Goal: Information Seeking & Learning: Learn about a topic

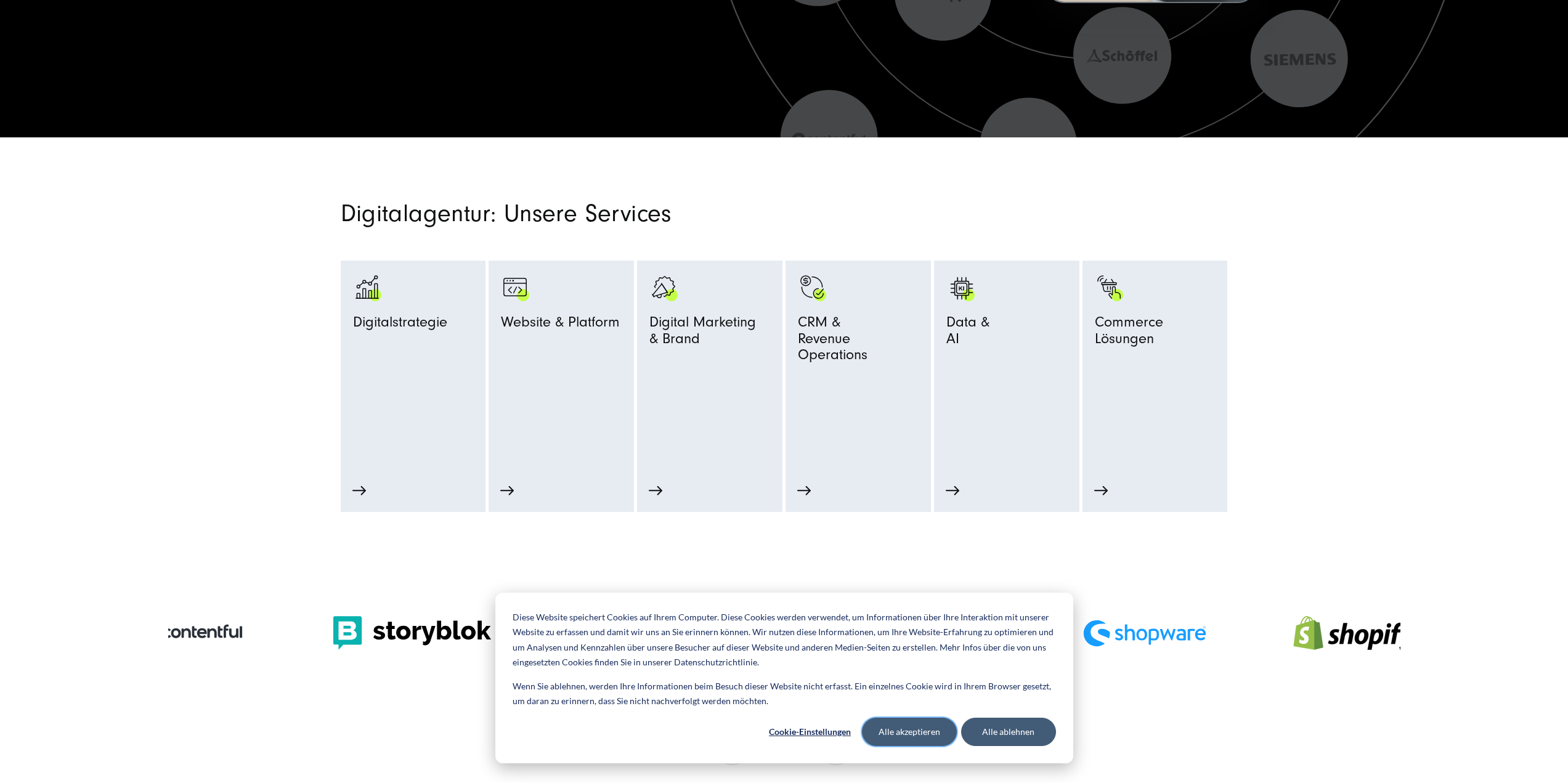
drag, startPoint x: 935, startPoint y: 732, endPoint x: 927, endPoint y: 497, distance: 235.1
click at [935, 732] on button "Alle akzeptieren" at bounding box center [909, 732] width 95 height 28
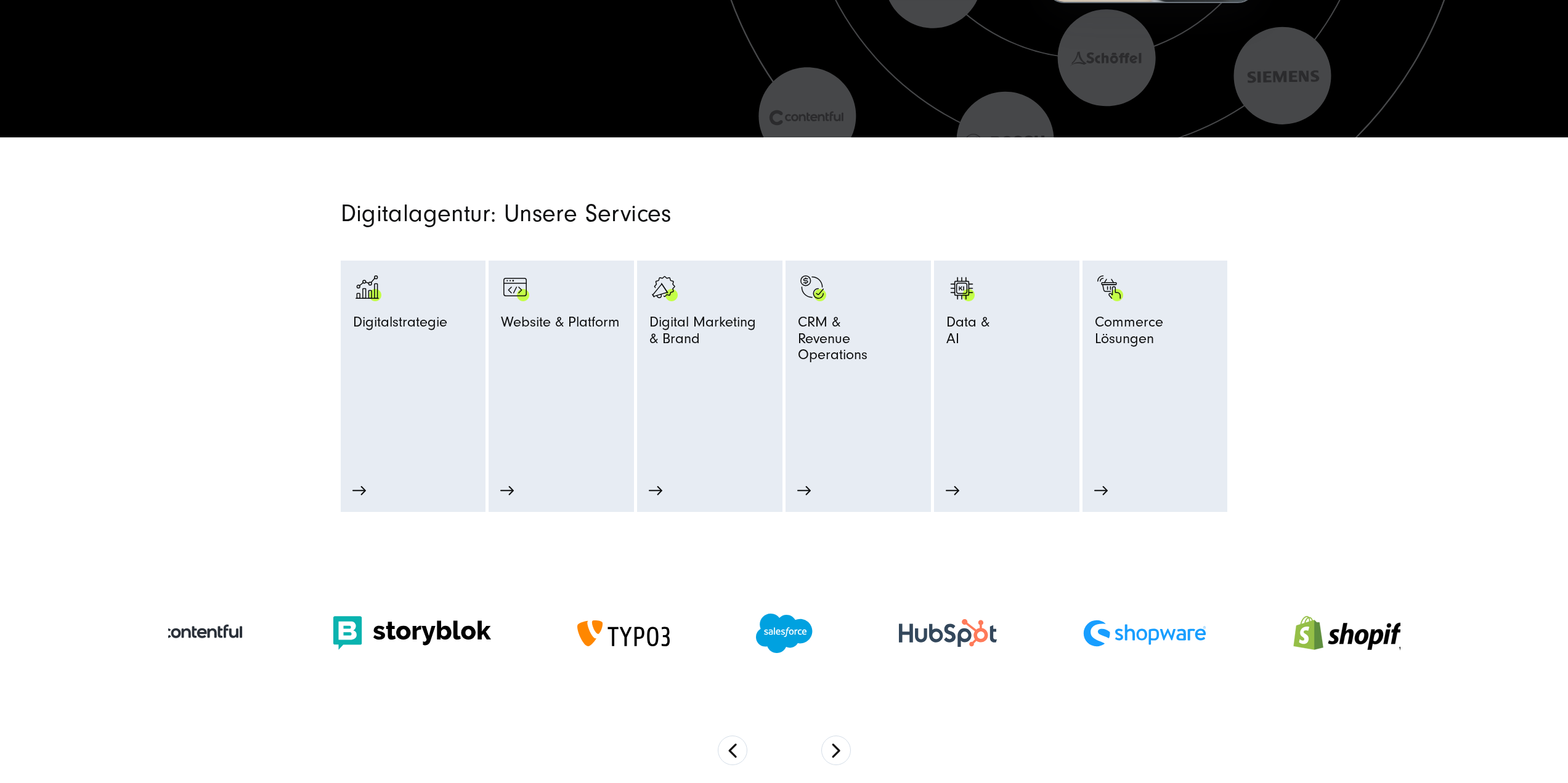
scroll to position [617, 0]
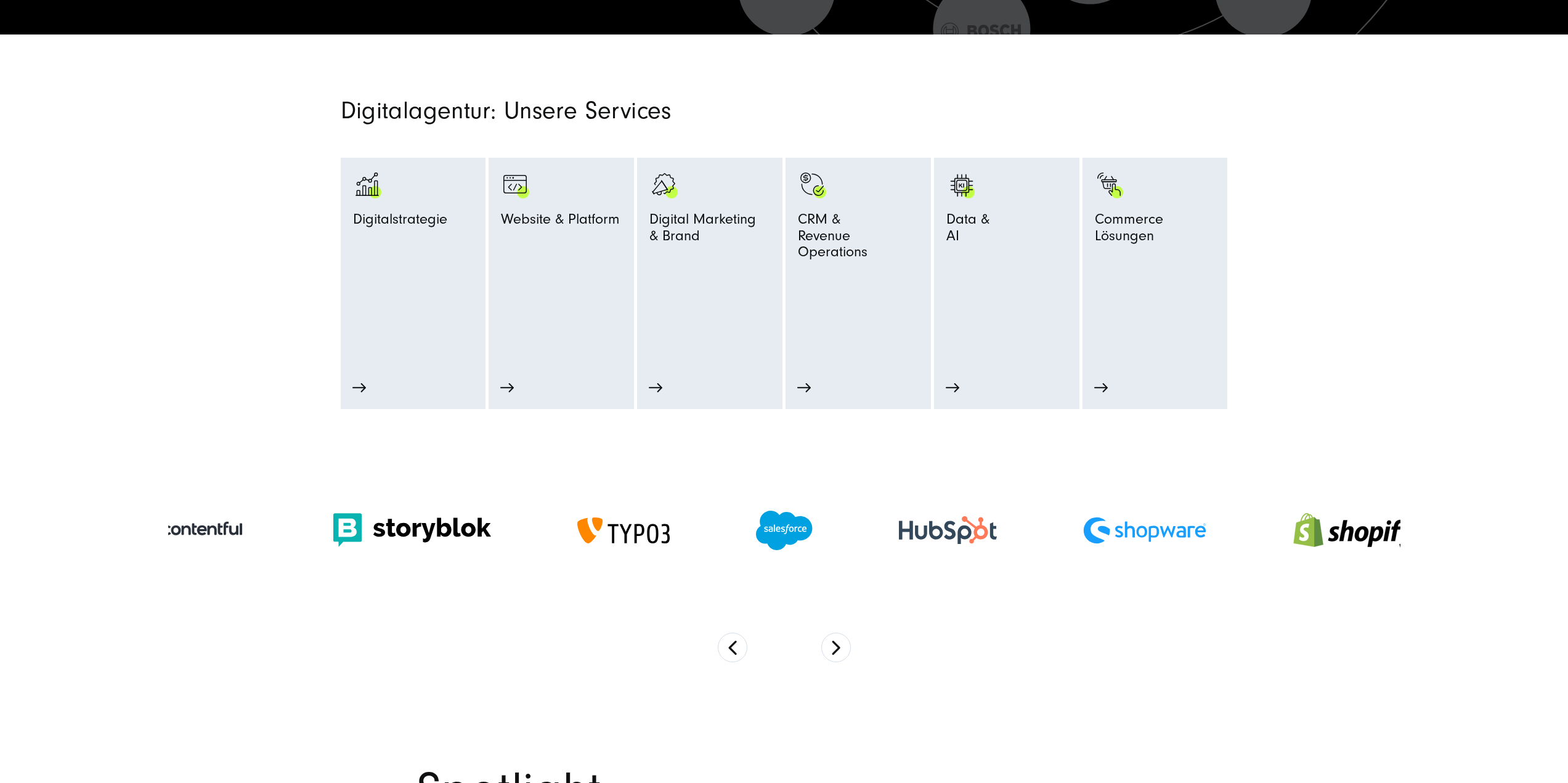
click at [837, 647] on button "Next" at bounding box center [836, 648] width 30 height 30
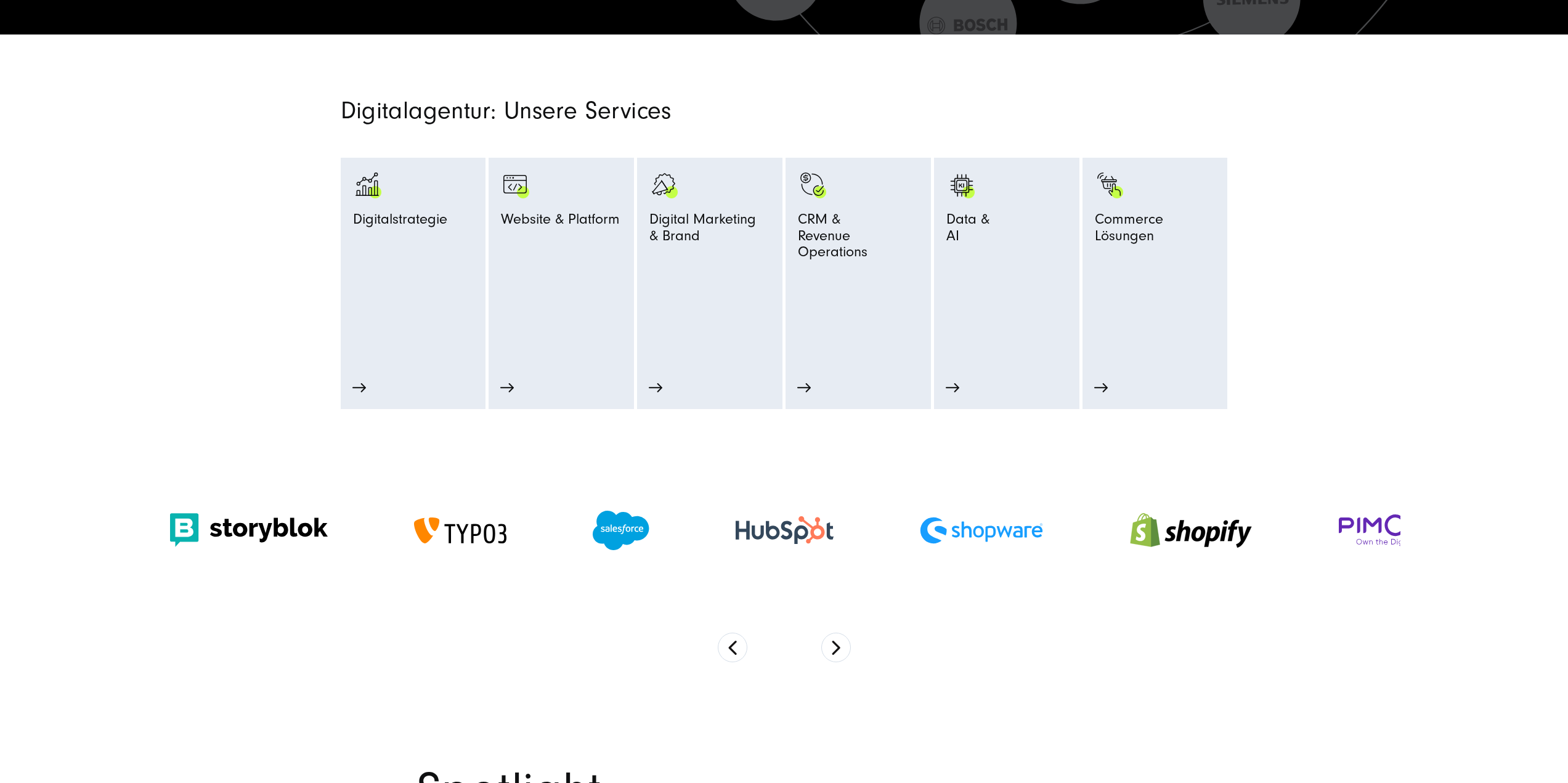
click at [837, 647] on button "Next" at bounding box center [836, 648] width 30 height 30
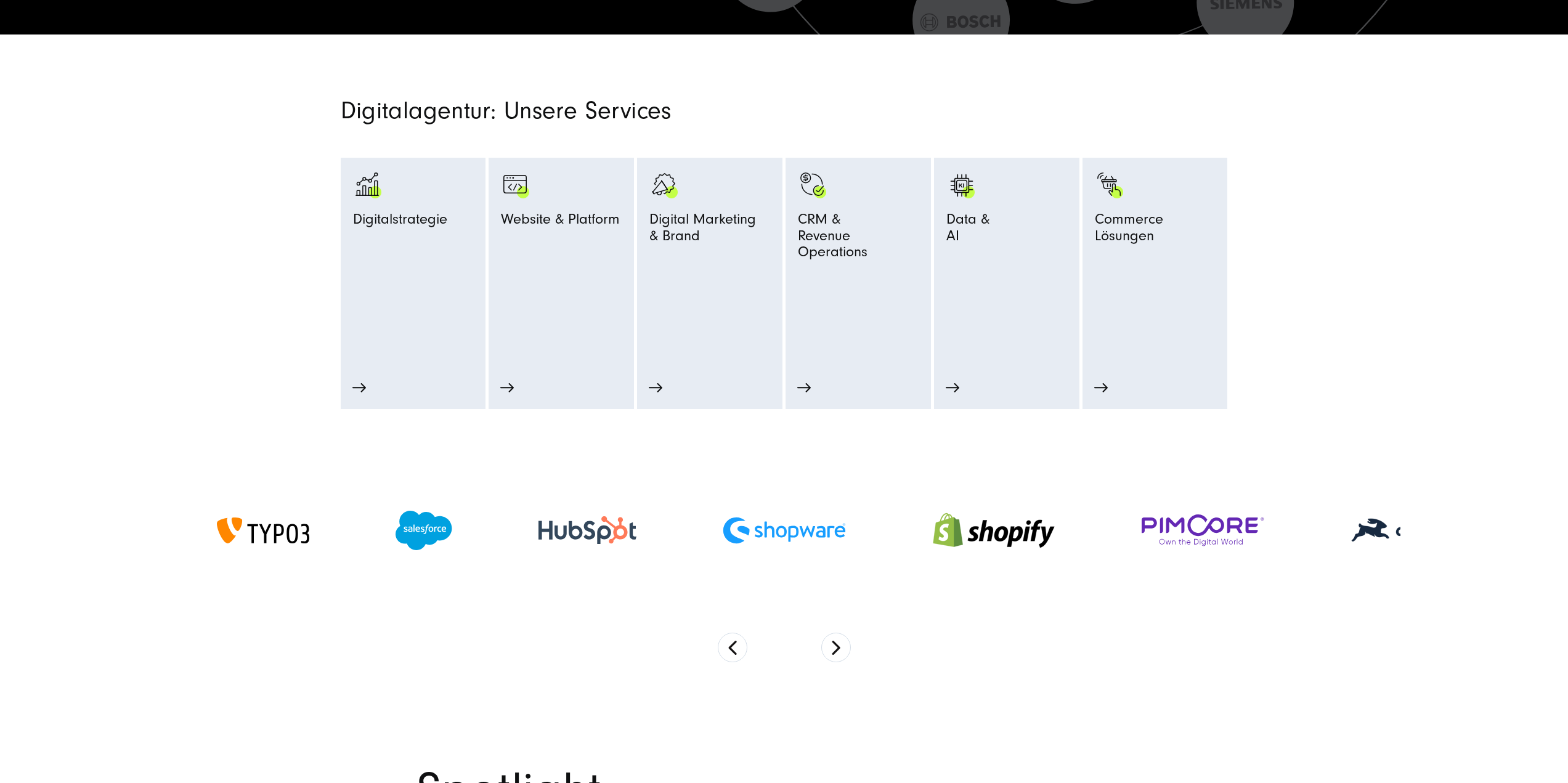
click at [837, 647] on button "Next" at bounding box center [836, 648] width 30 height 30
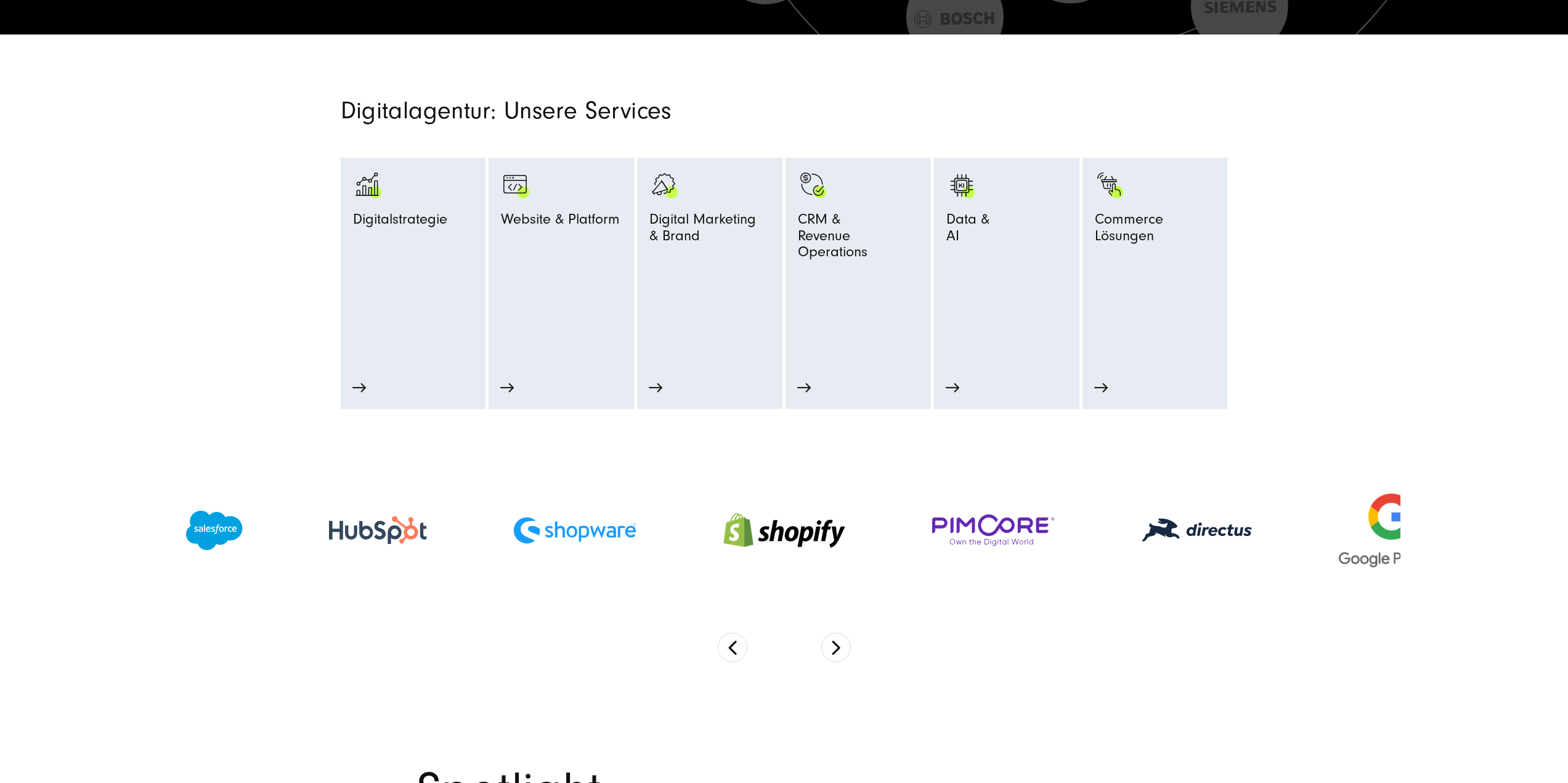
click at [837, 647] on button "Next" at bounding box center [836, 648] width 30 height 30
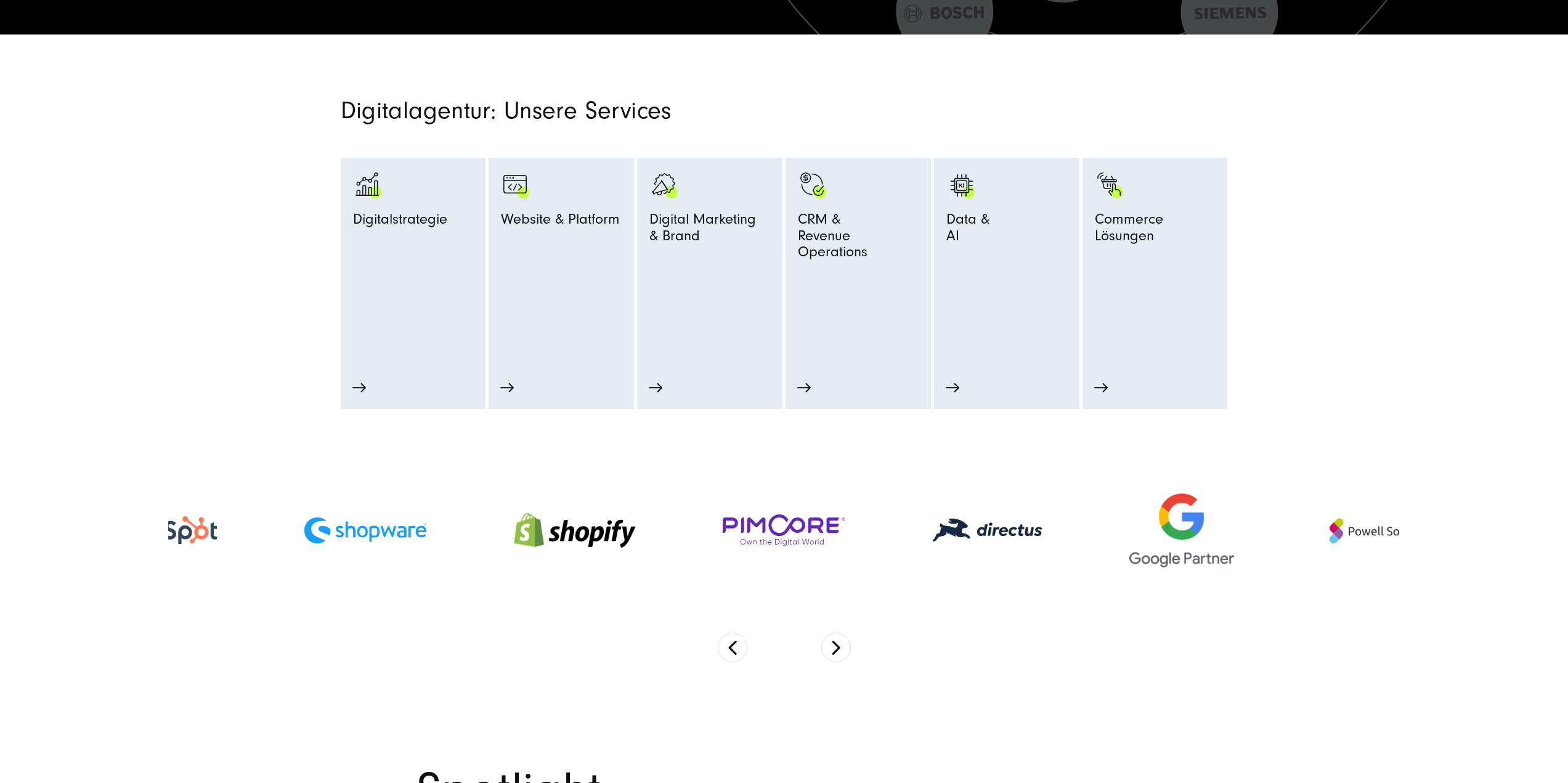
click at [837, 647] on button "Next" at bounding box center [836, 648] width 30 height 30
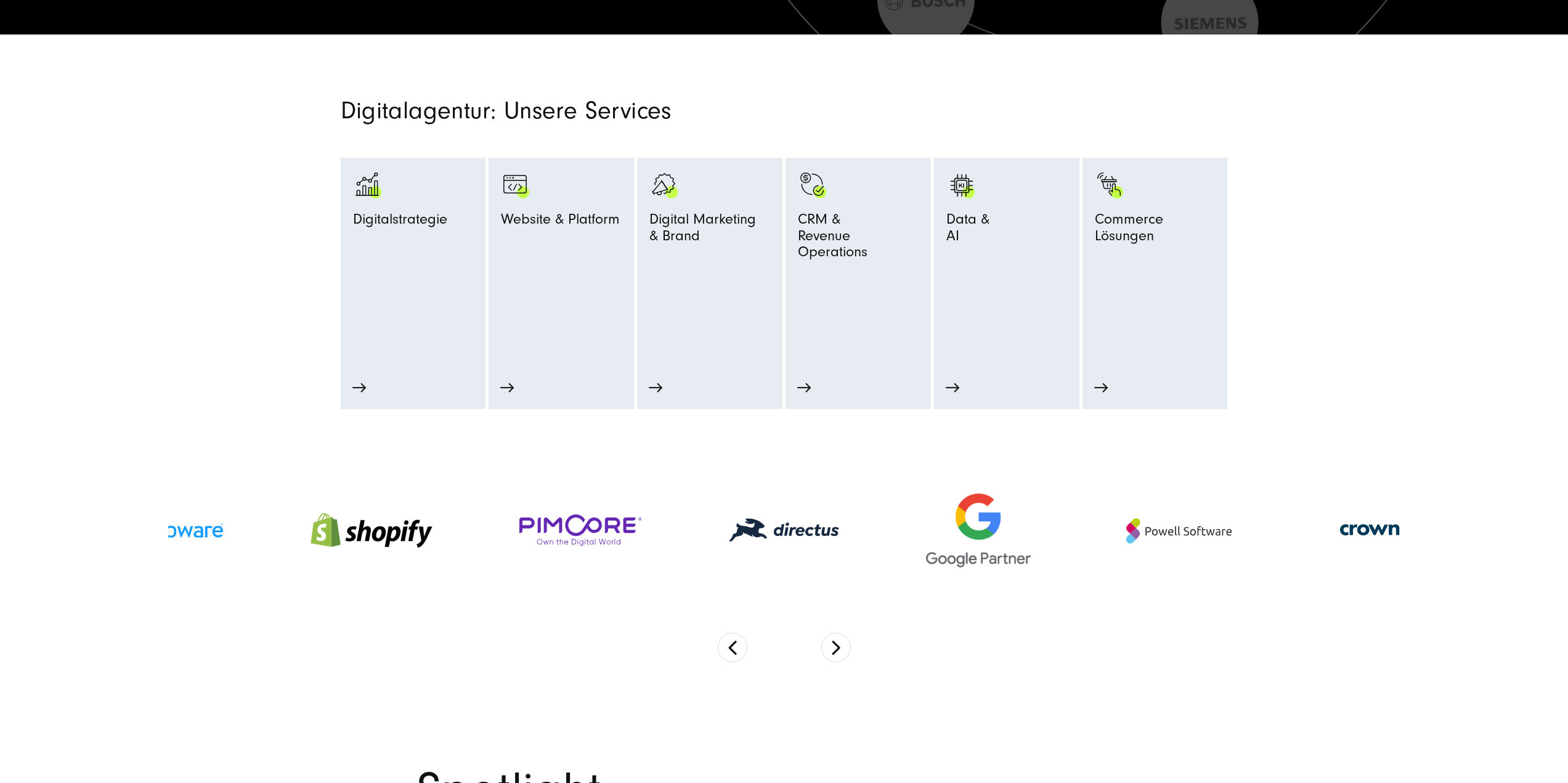
click at [837, 647] on button "Next" at bounding box center [836, 648] width 30 height 30
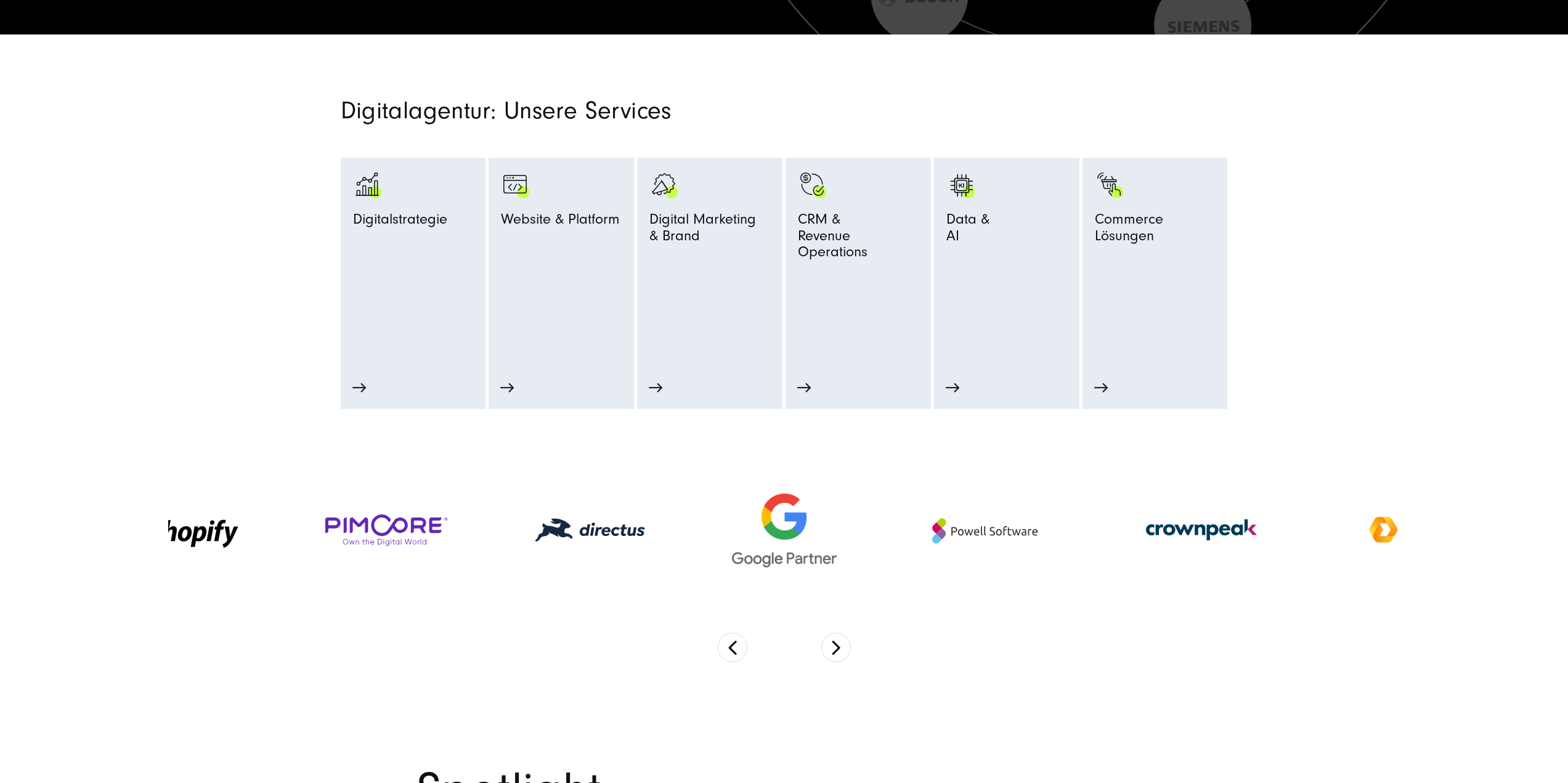
click at [837, 647] on button "Next" at bounding box center [836, 648] width 30 height 30
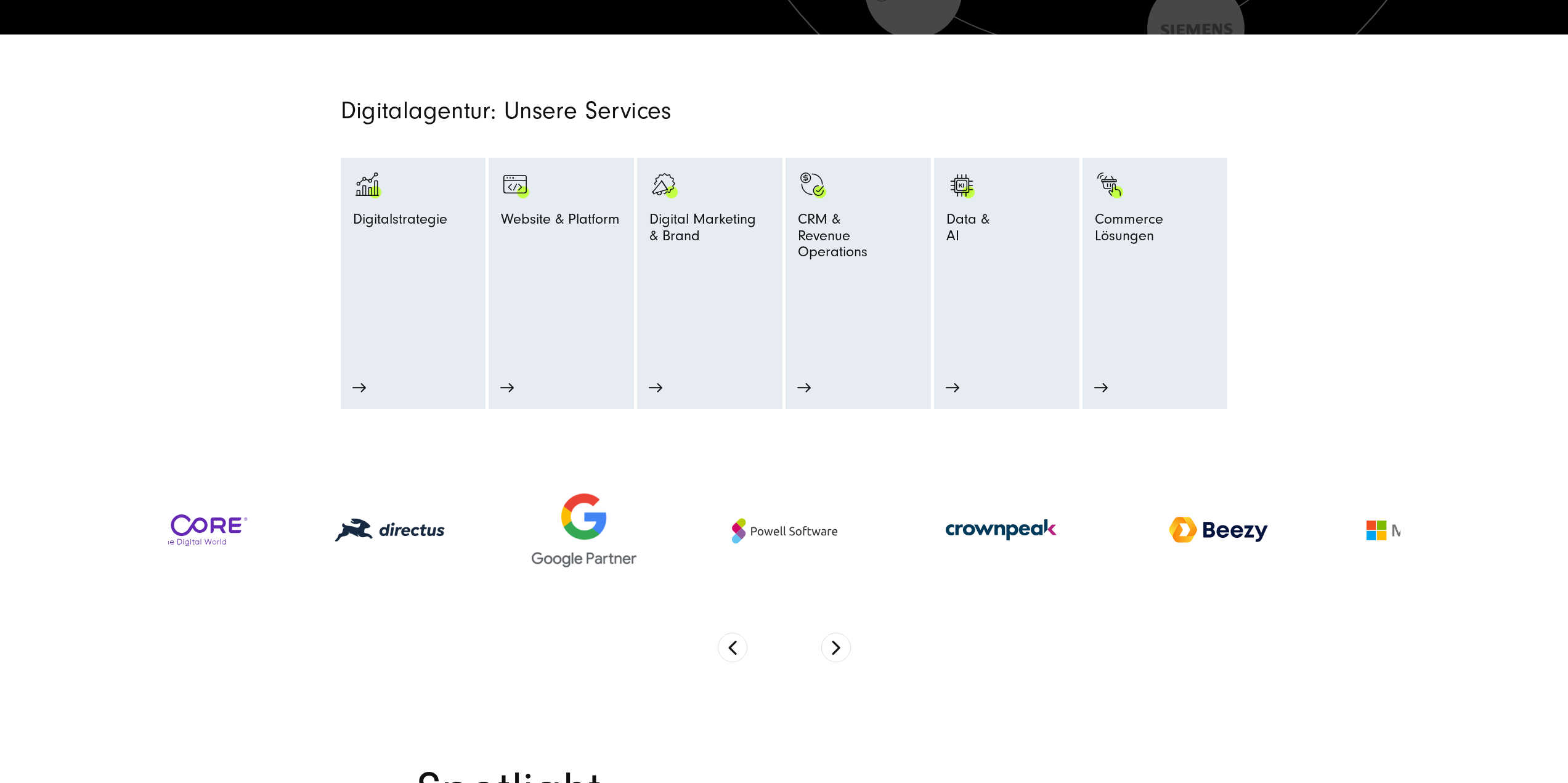
click at [837, 647] on button "Next" at bounding box center [836, 648] width 30 height 30
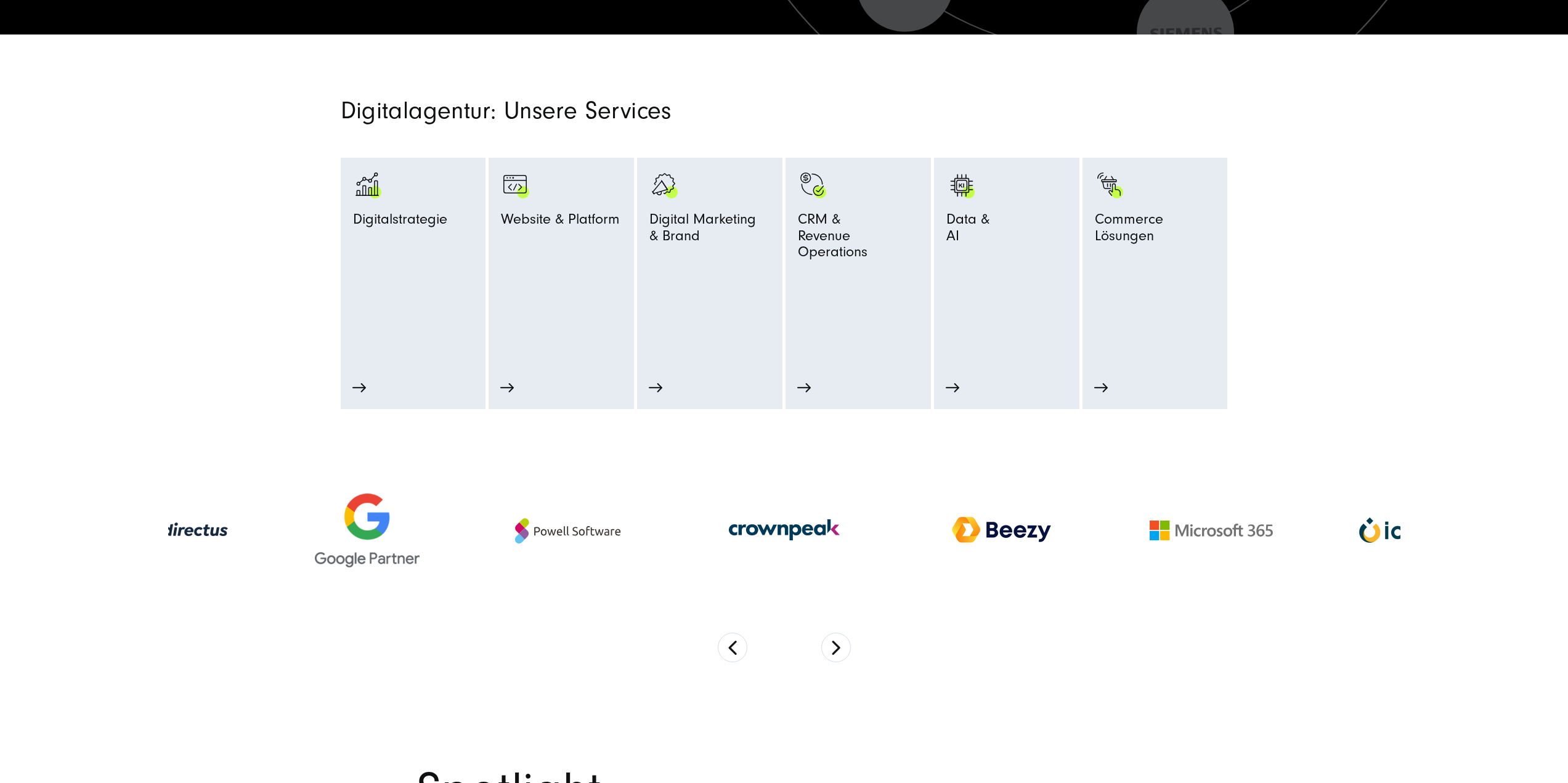
click at [837, 647] on button "Next" at bounding box center [836, 648] width 30 height 30
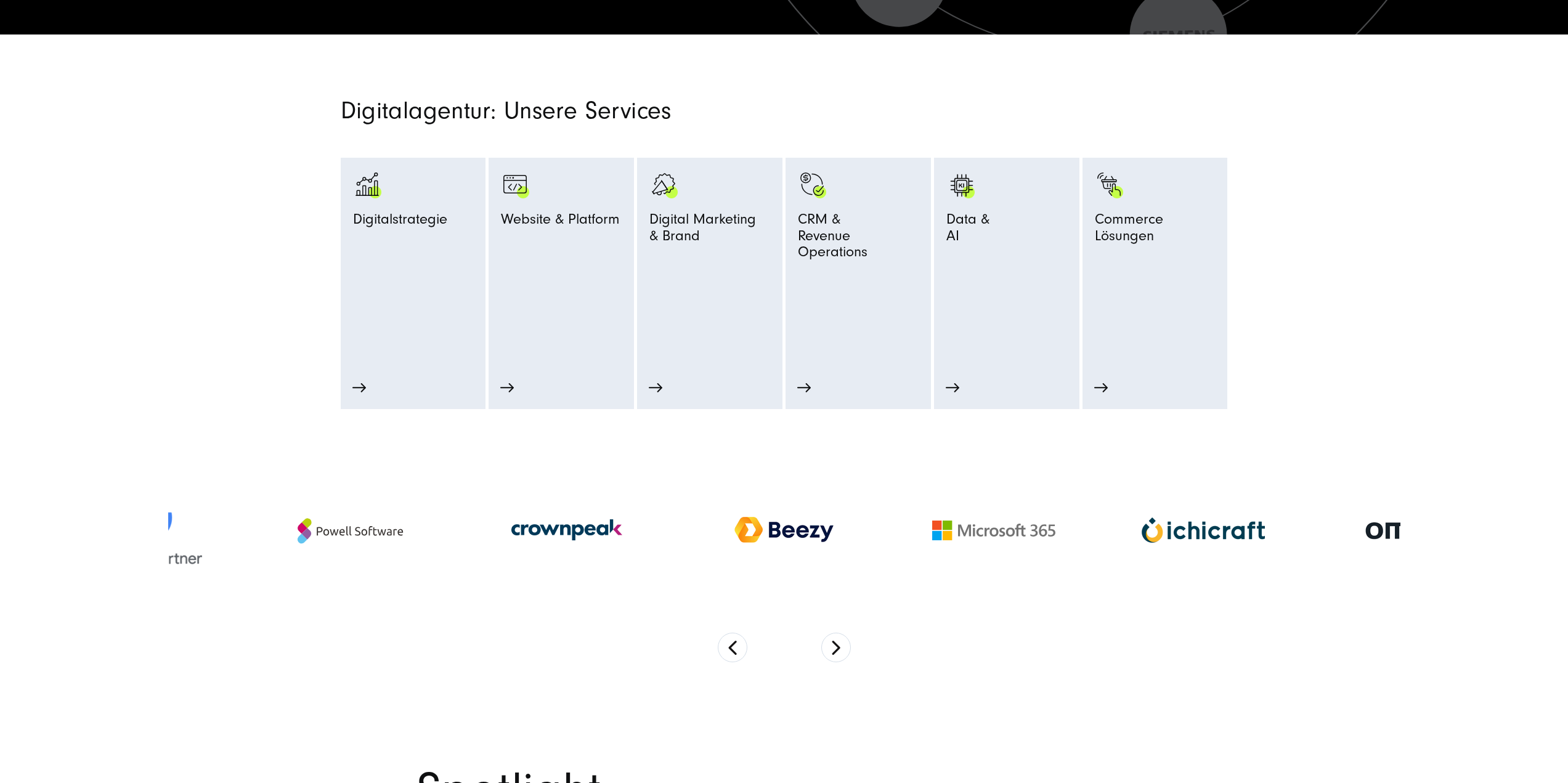
click at [837, 647] on button "Next" at bounding box center [836, 648] width 30 height 30
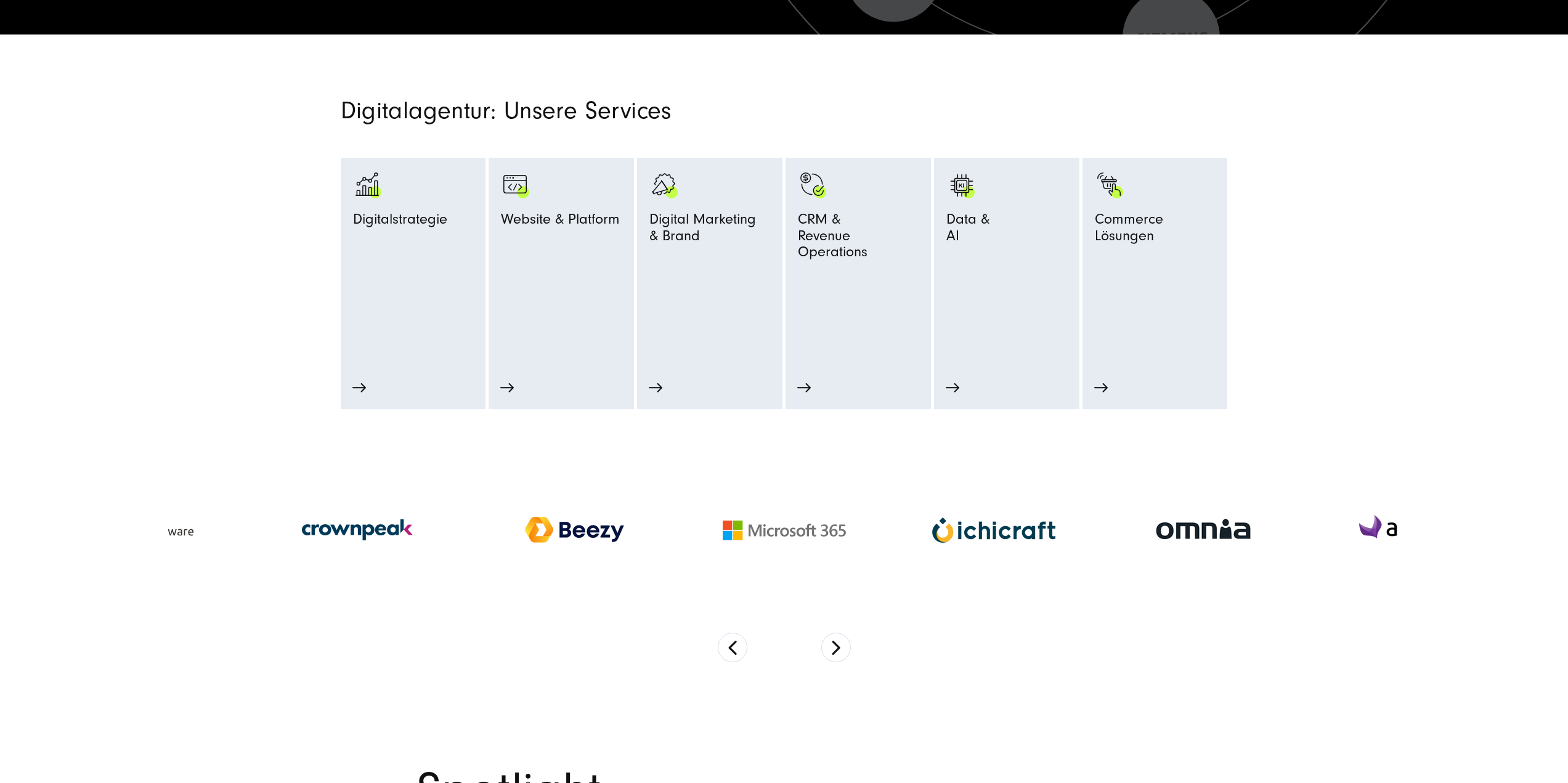
click at [837, 647] on button "Next" at bounding box center [836, 648] width 30 height 30
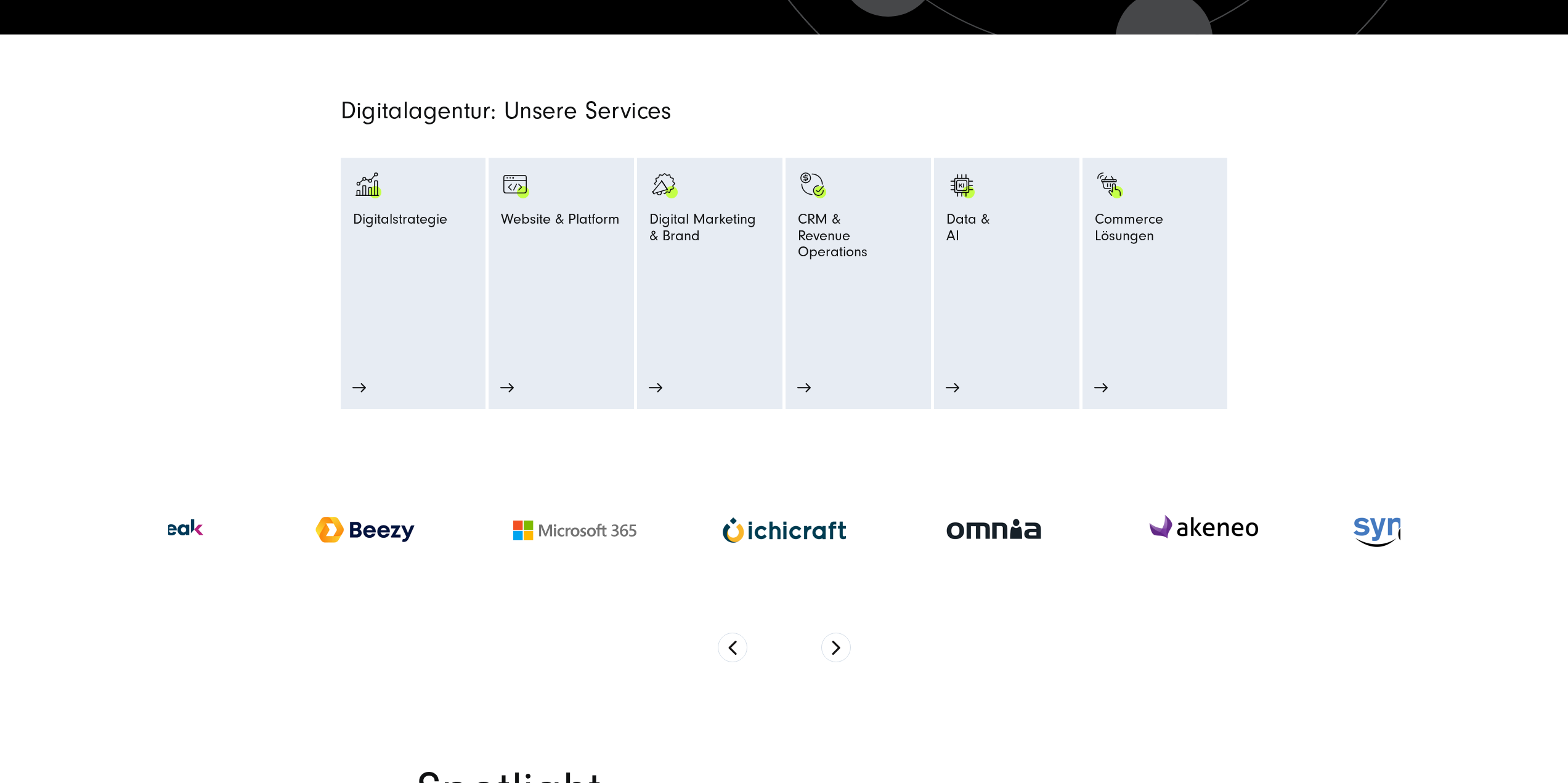
click at [837, 647] on button "Next" at bounding box center [836, 648] width 30 height 30
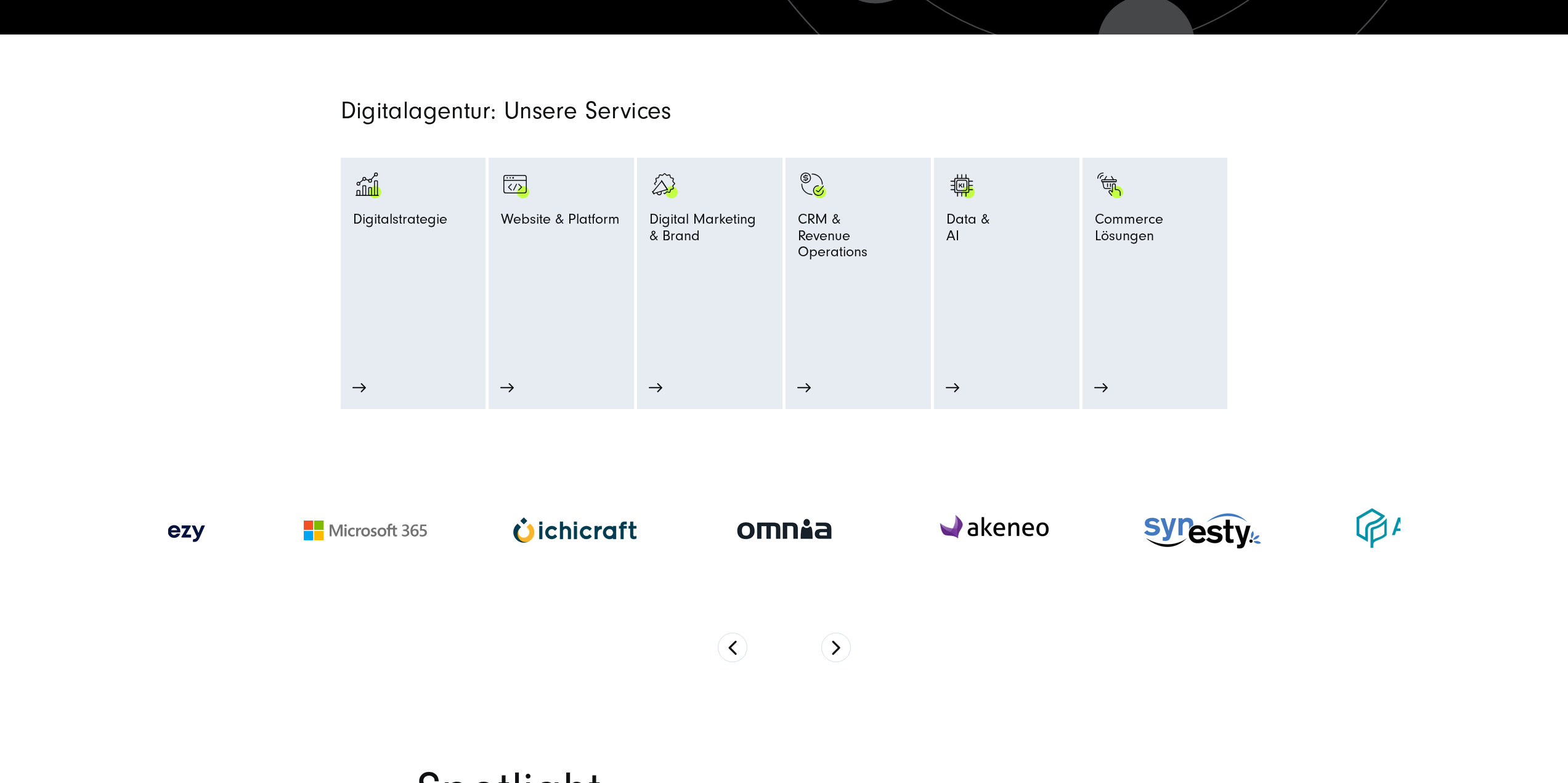
click at [837, 647] on button "Next" at bounding box center [836, 648] width 30 height 30
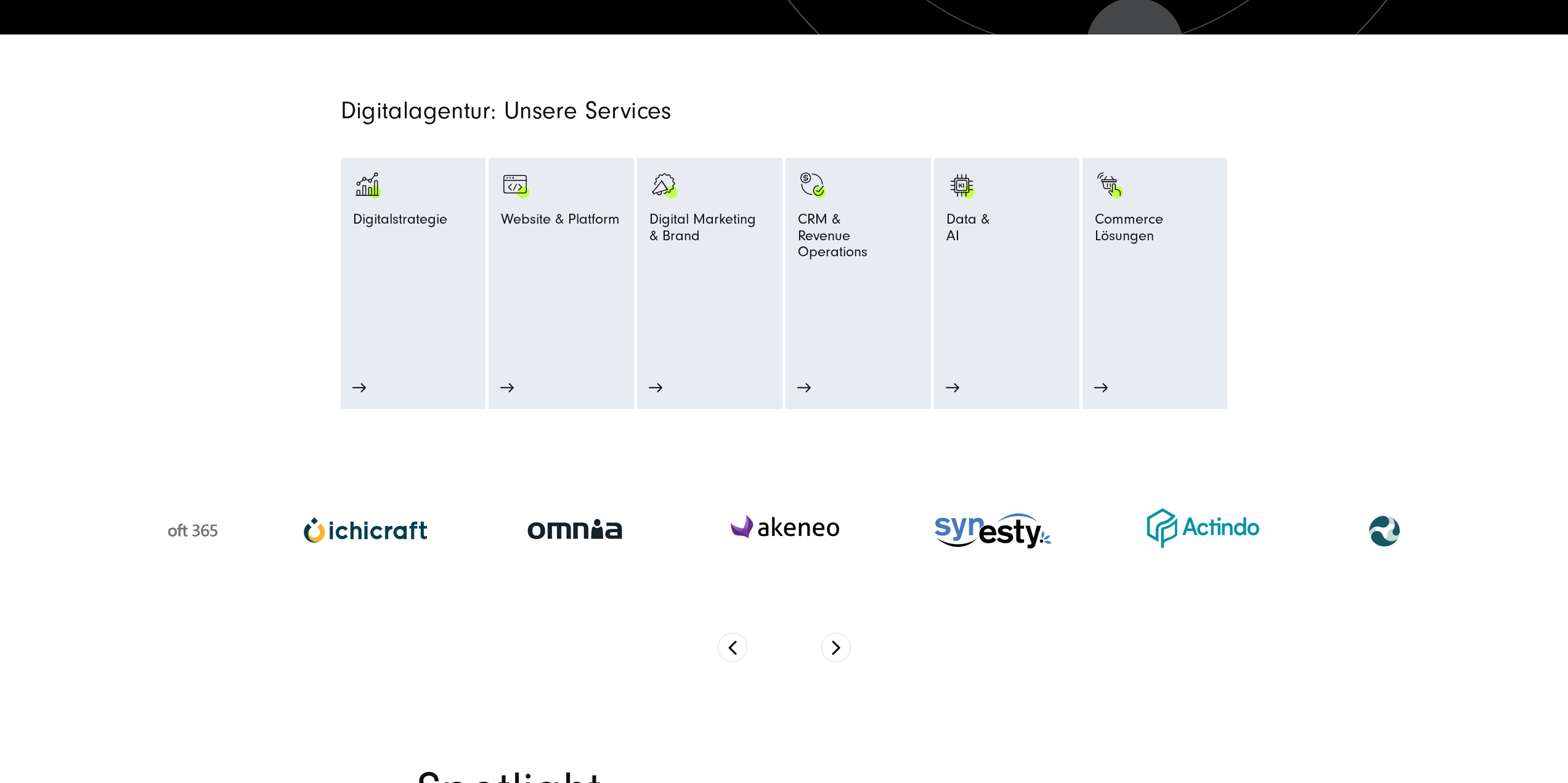
click at [837, 647] on button "Next" at bounding box center [836, 648] width 30 height 30
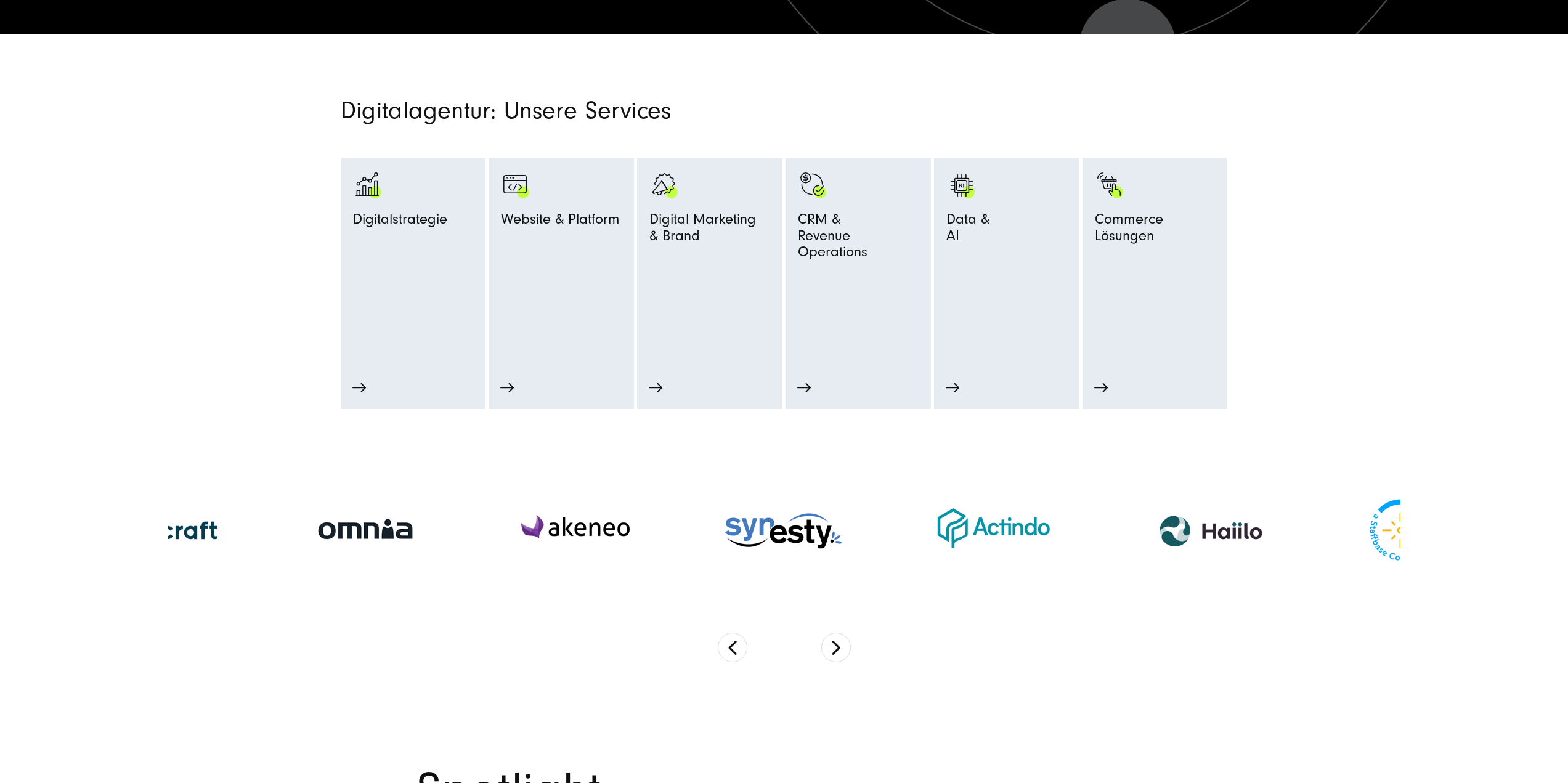
click at [837, 647] on button "Next" at bounding box center [836, 648] width 30 height 30
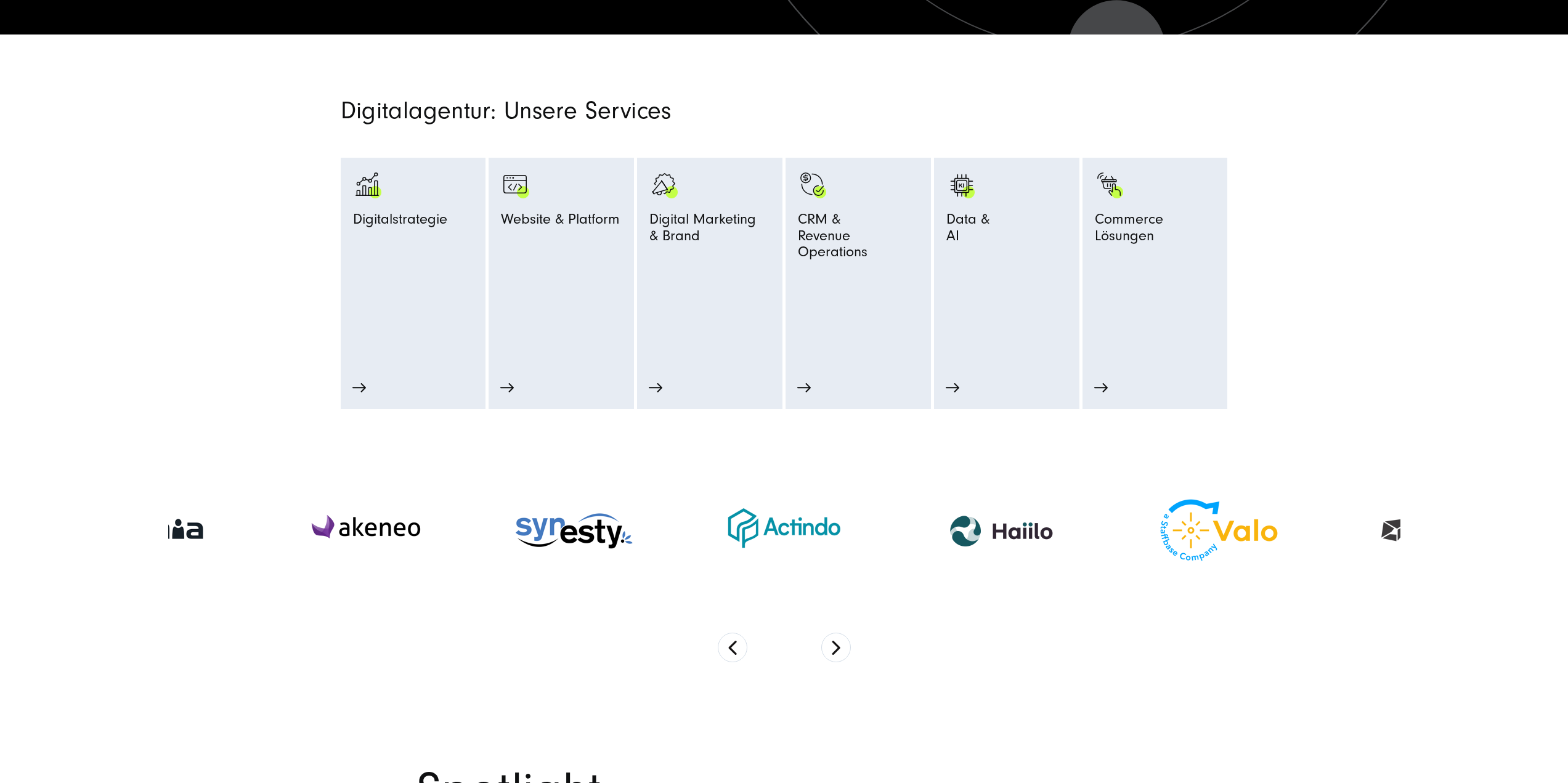
click at [837, 647] on button "Next" at bounding box center [836, 648] width 30 height 30
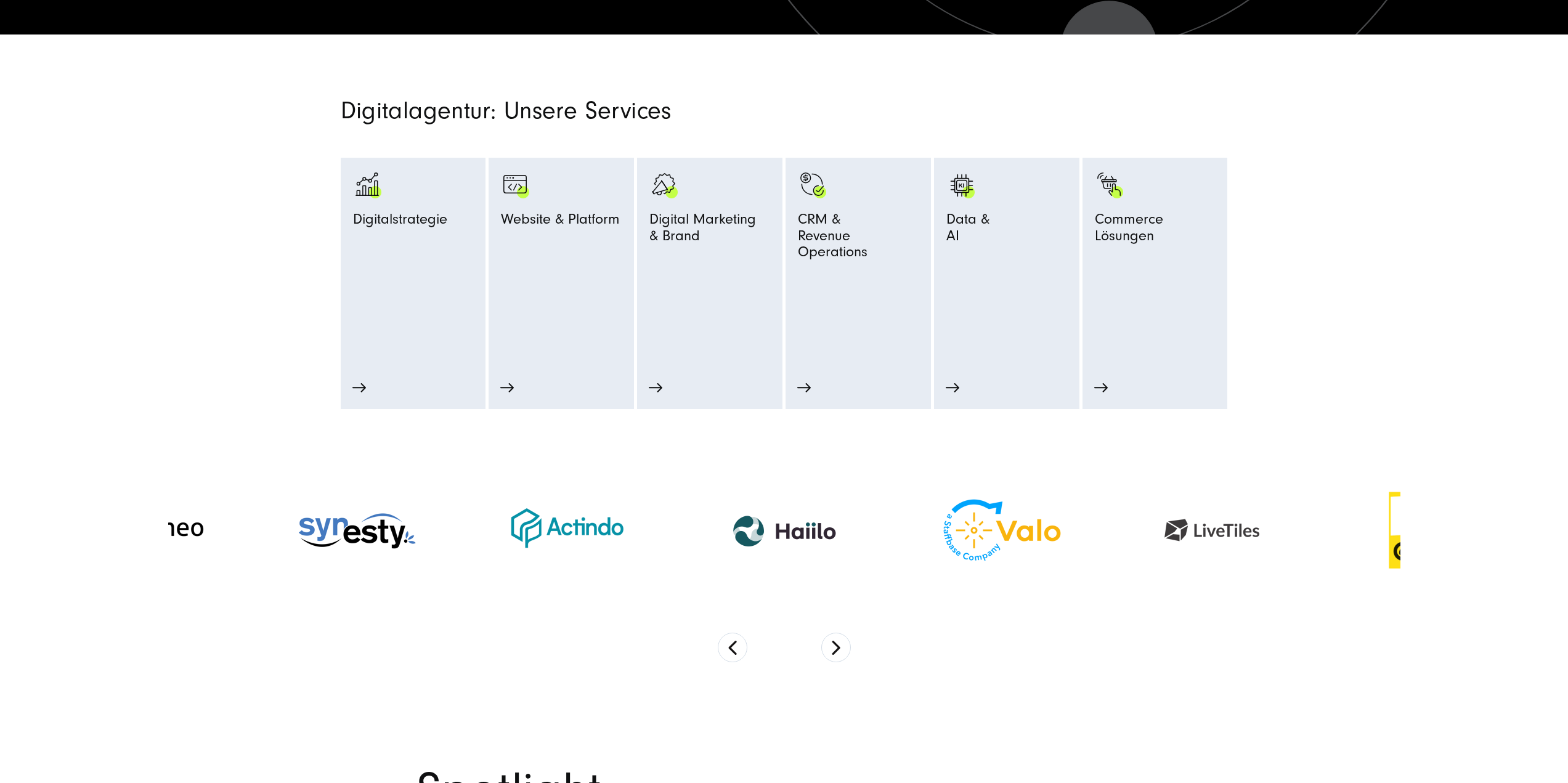
click at [837, 647] on button "Next" at bounding box center [836, 648] width 30 height 30
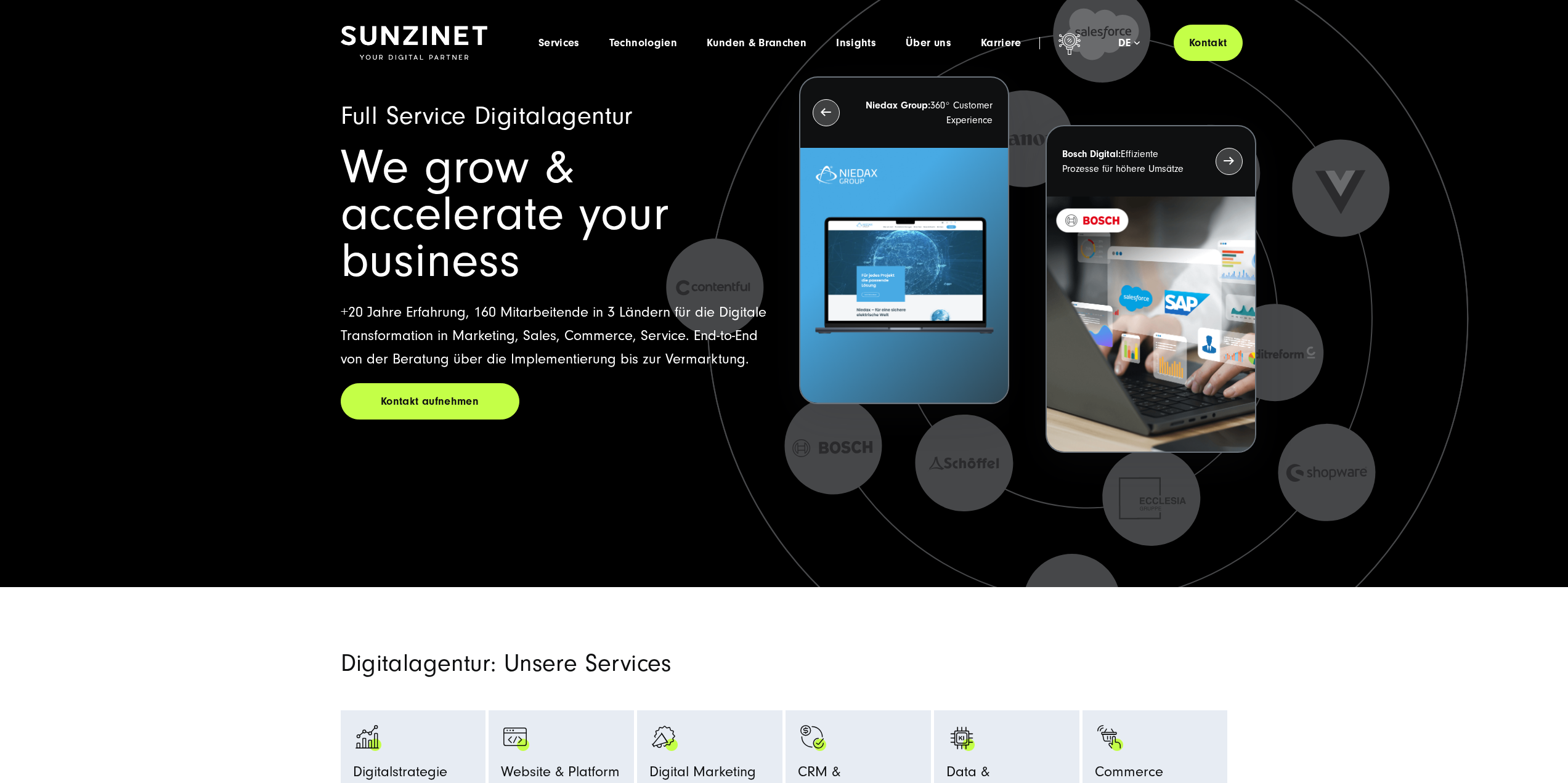
scroll to position [0, 0]
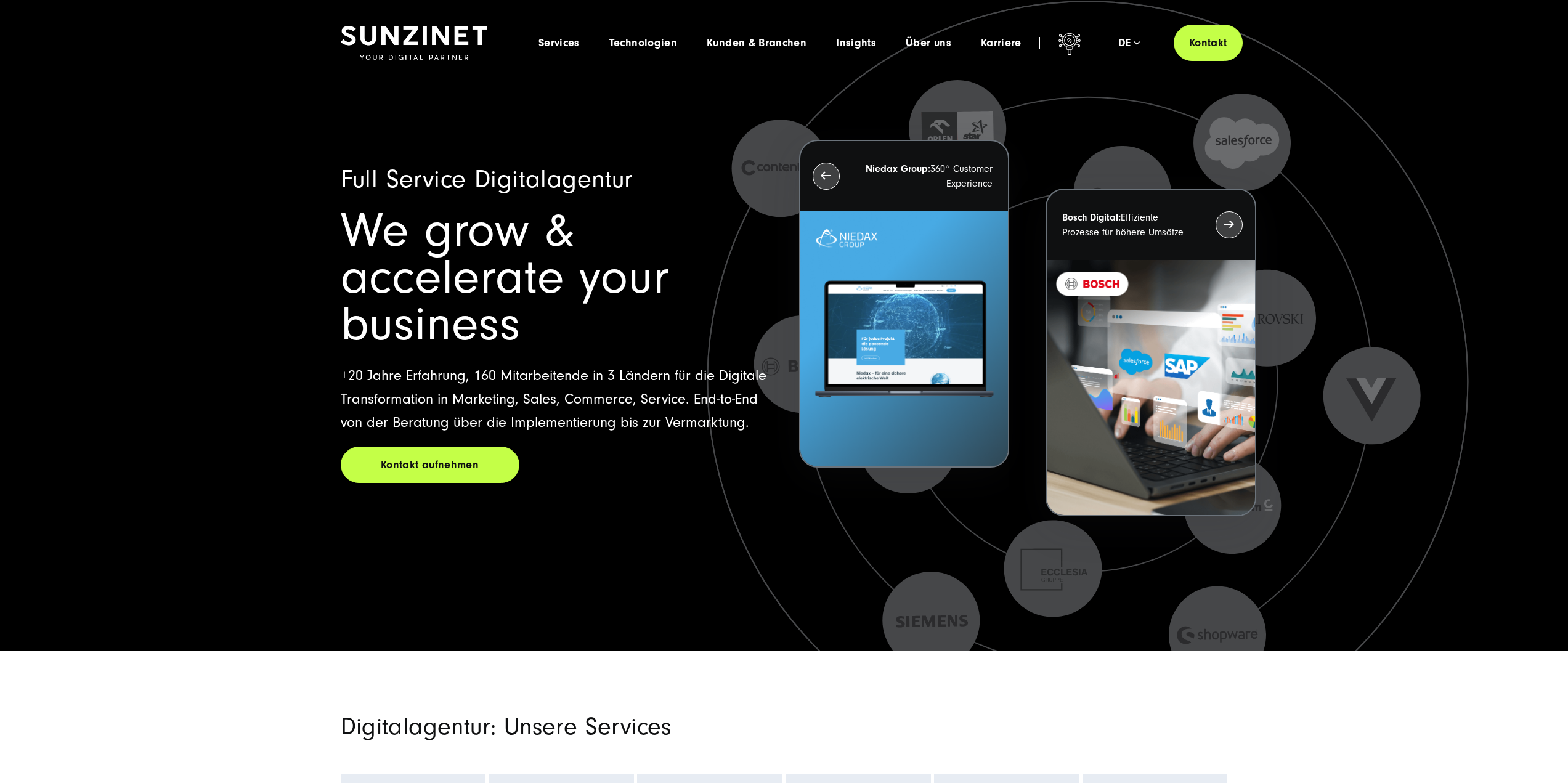
click at [774, 44] on span "Kunden & Branchen" at bounding box center [756, 43] width 100 height 12
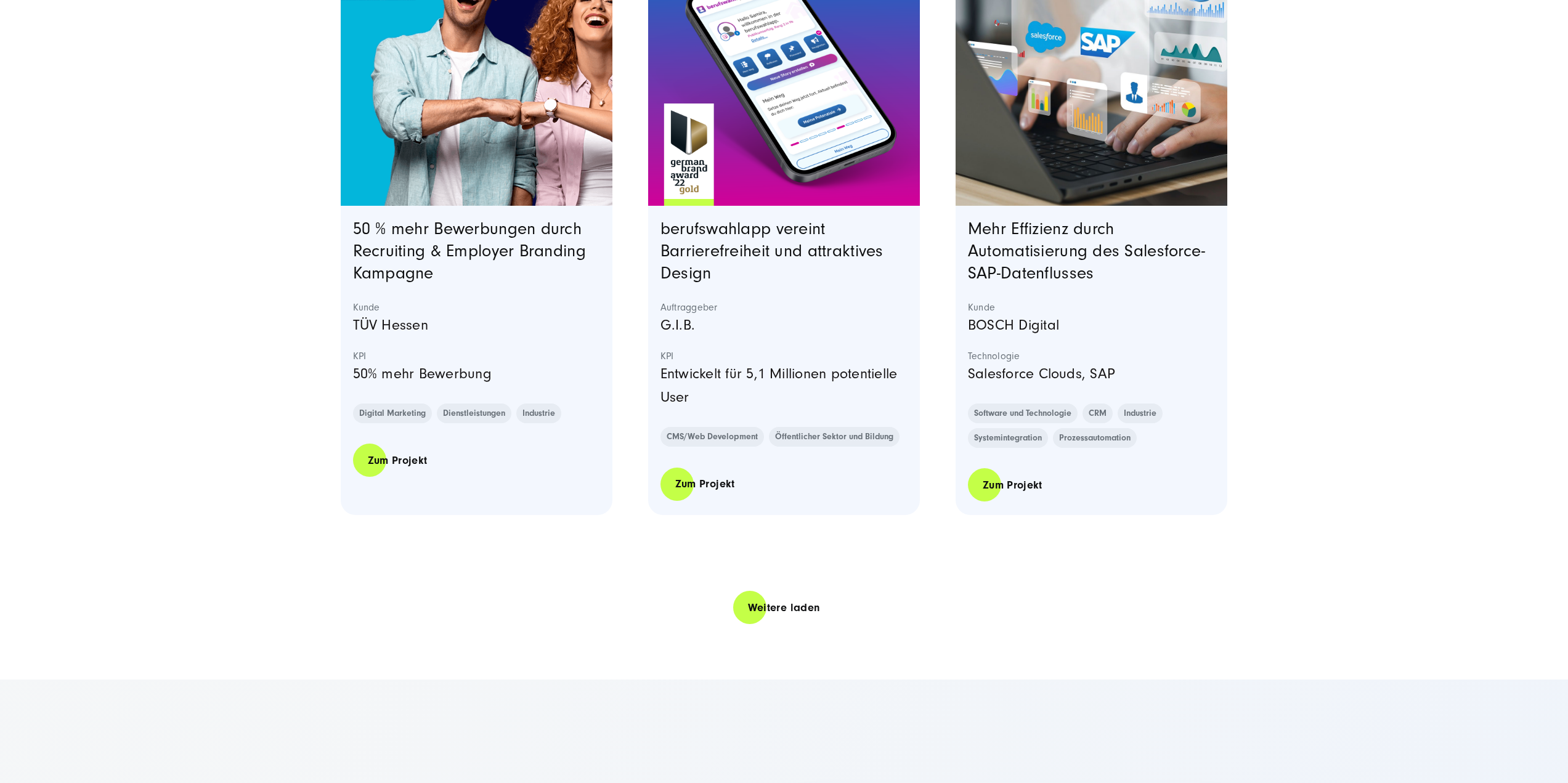
scroll to position [2670, 0]
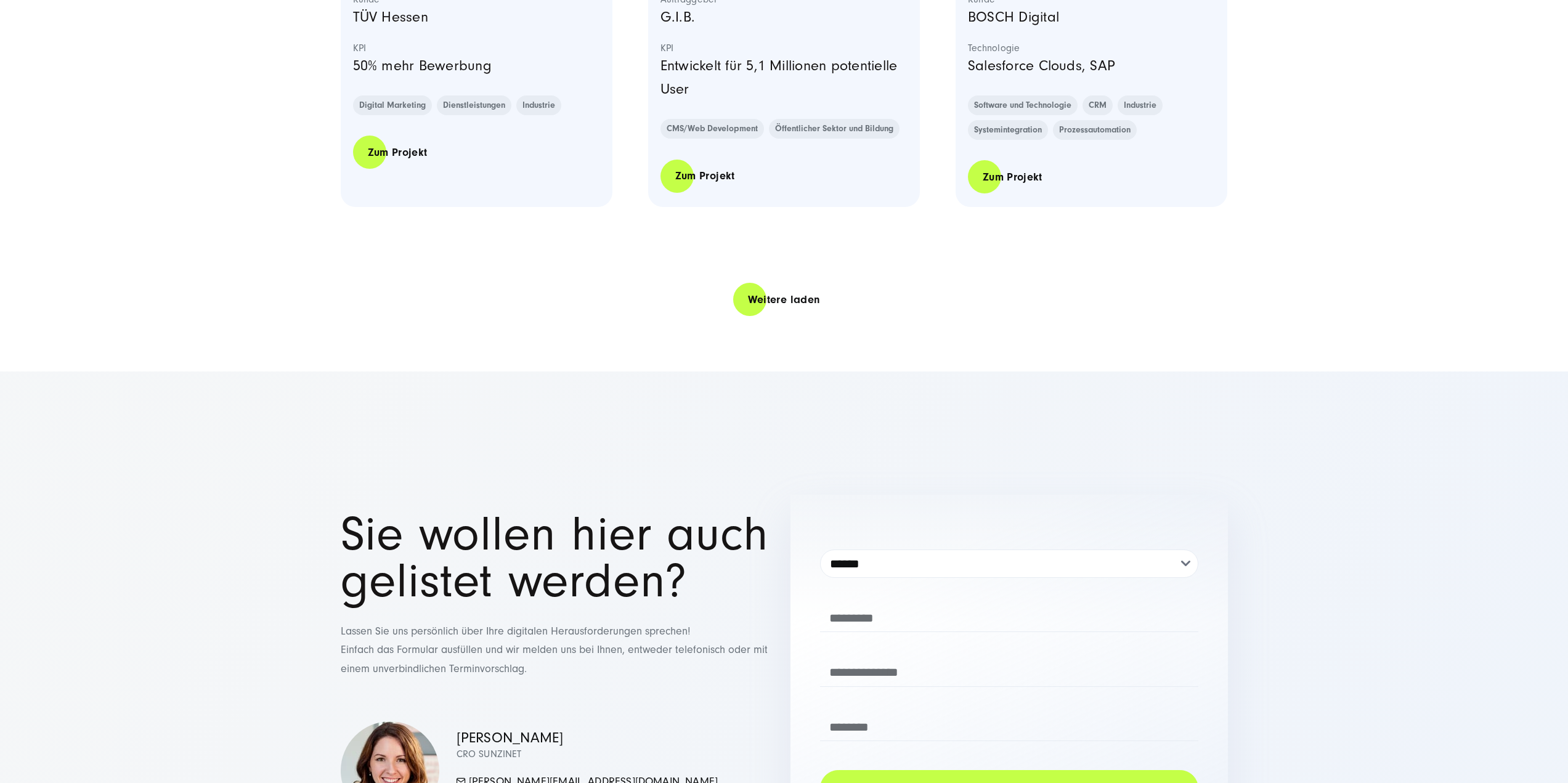
click at [774, 291] on link "Weitere laden" at bounding box center [784, 300] width 102 height 35
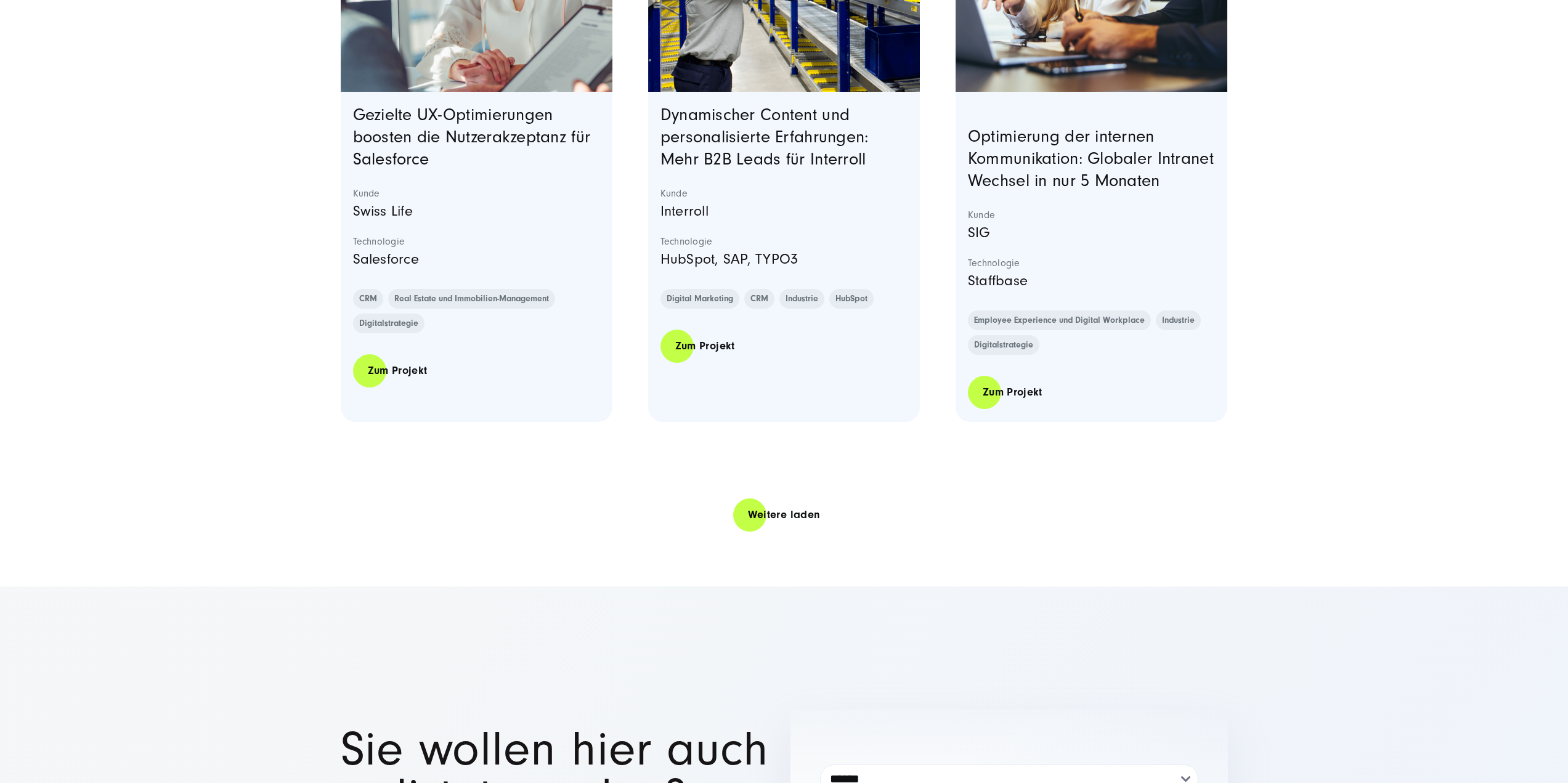
scroll to position [4930, 0]
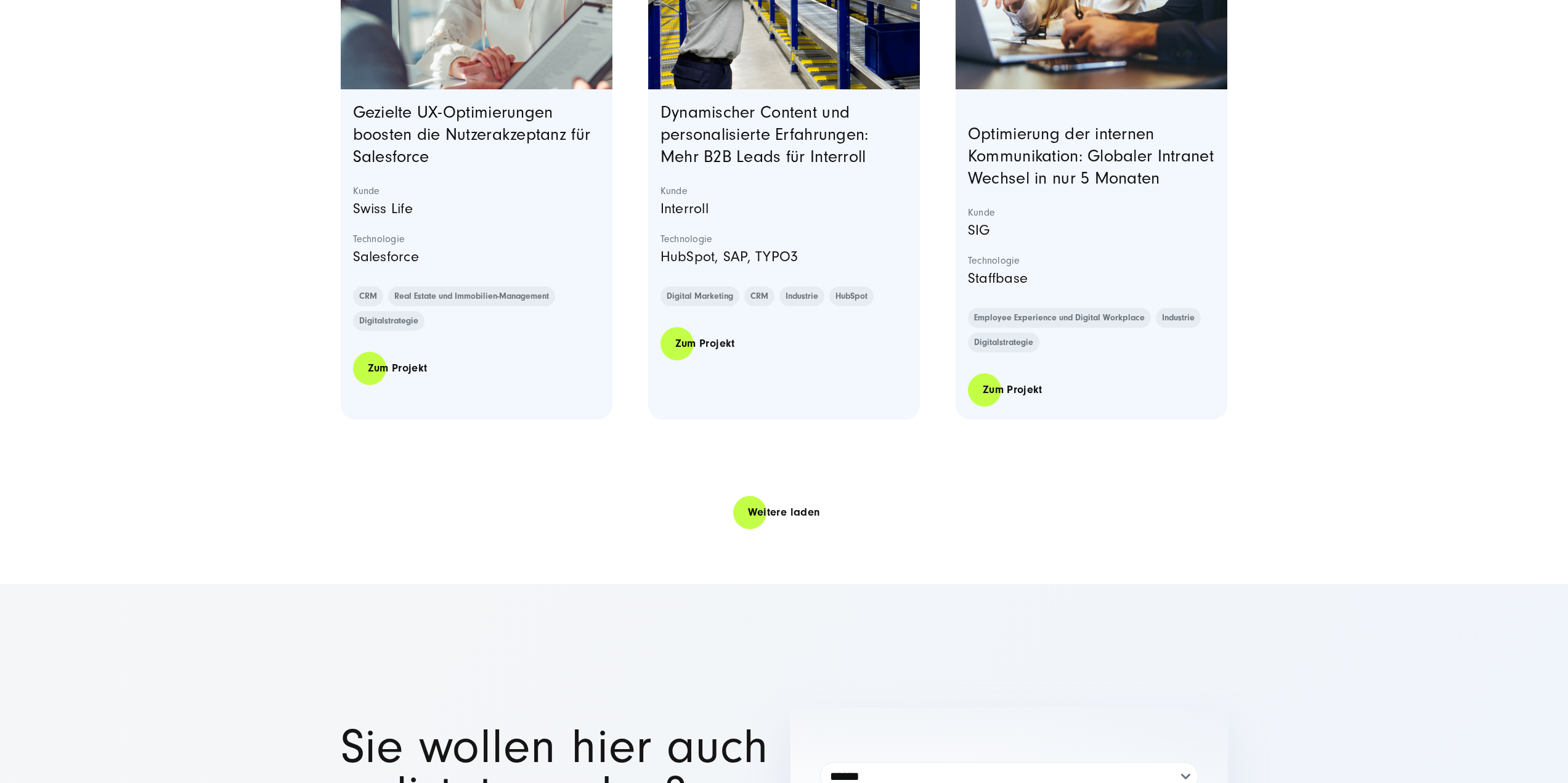
click at [815, 530] on link "Weitere laden" at bounding box center [784, 512] width 102 height 35
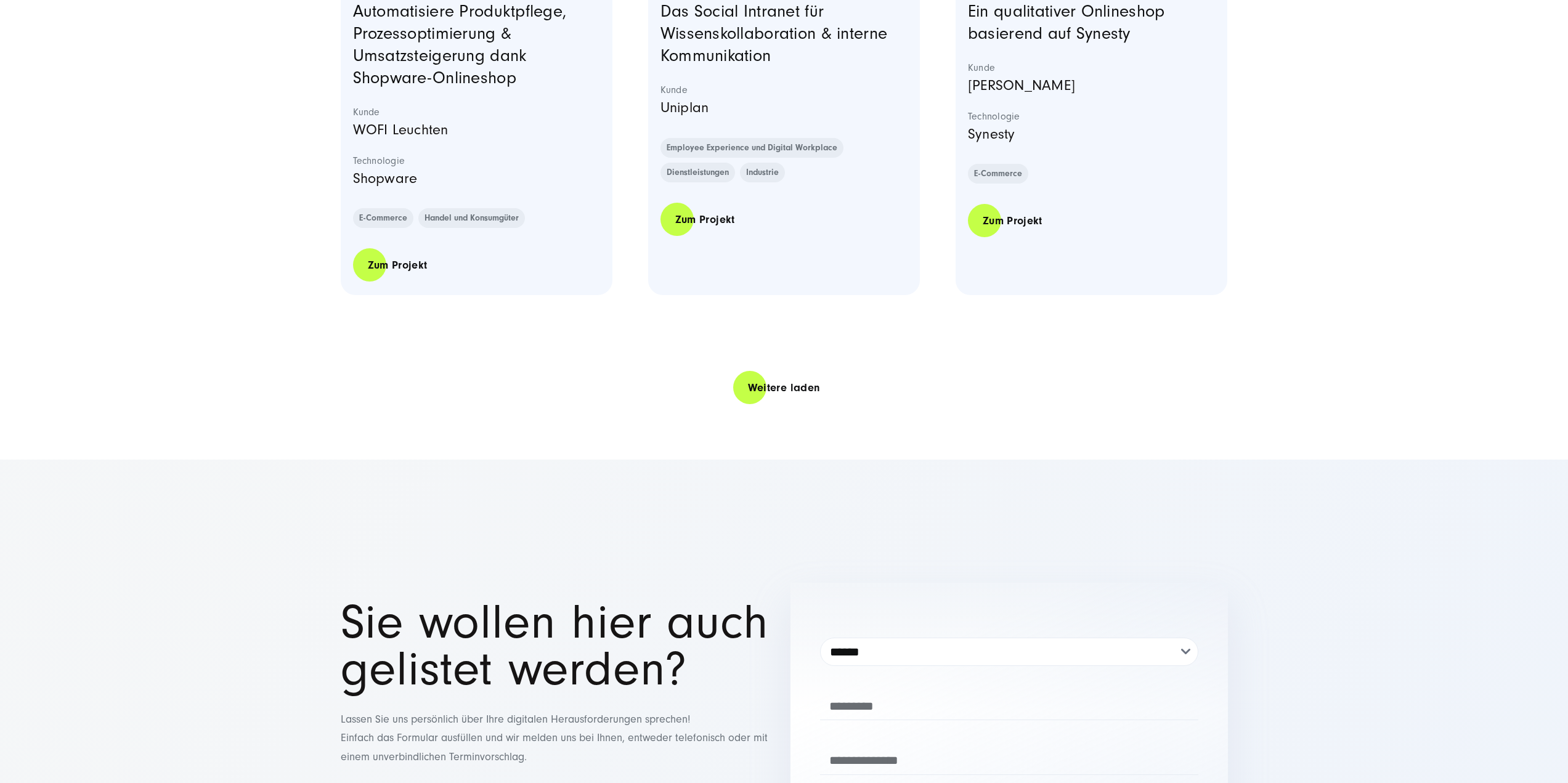
scroll to position [7601, 0]
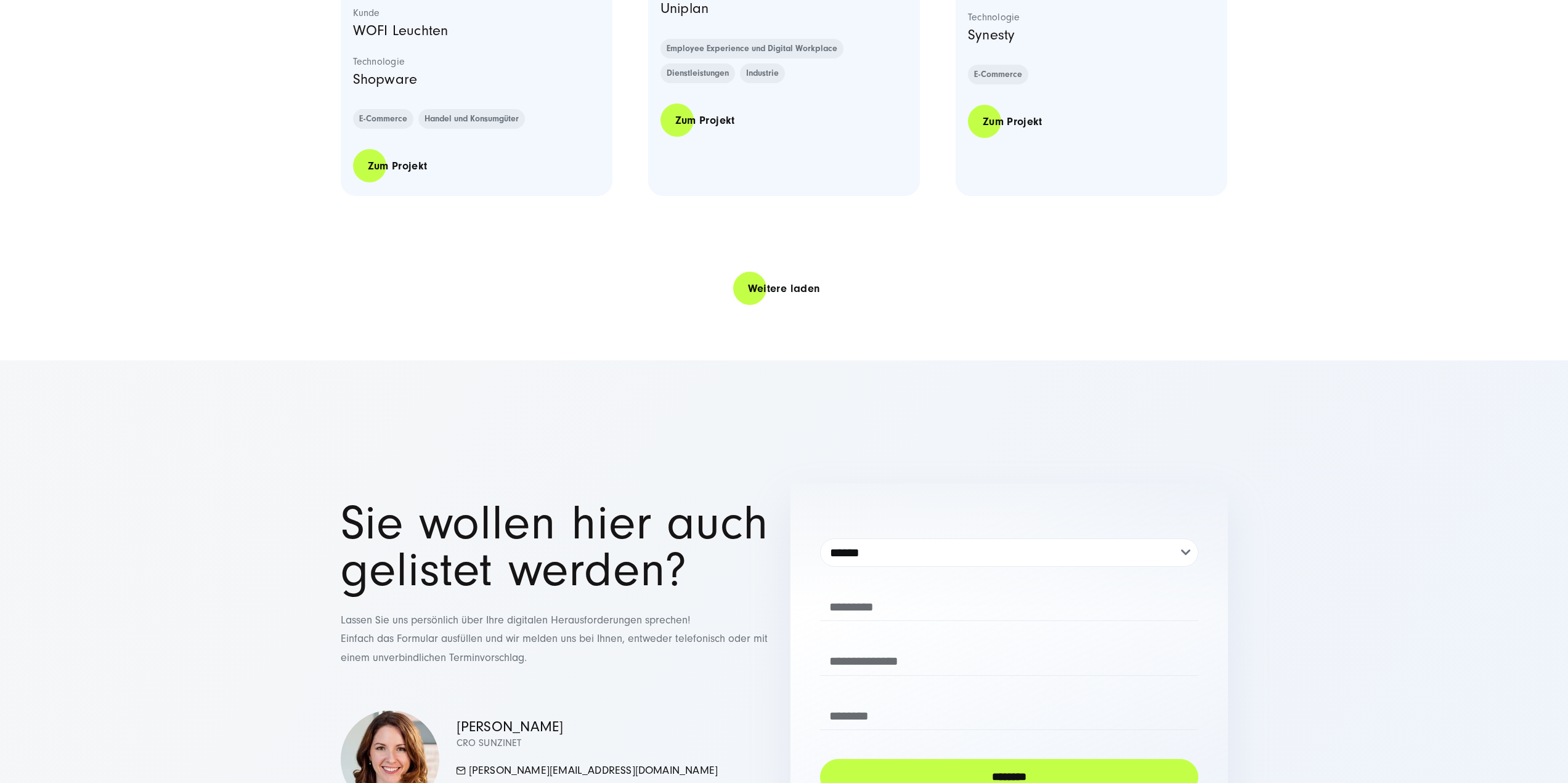
click at [785, 307] on link "Weitere laden" at bounding box center [784, 289] width 102 height 35
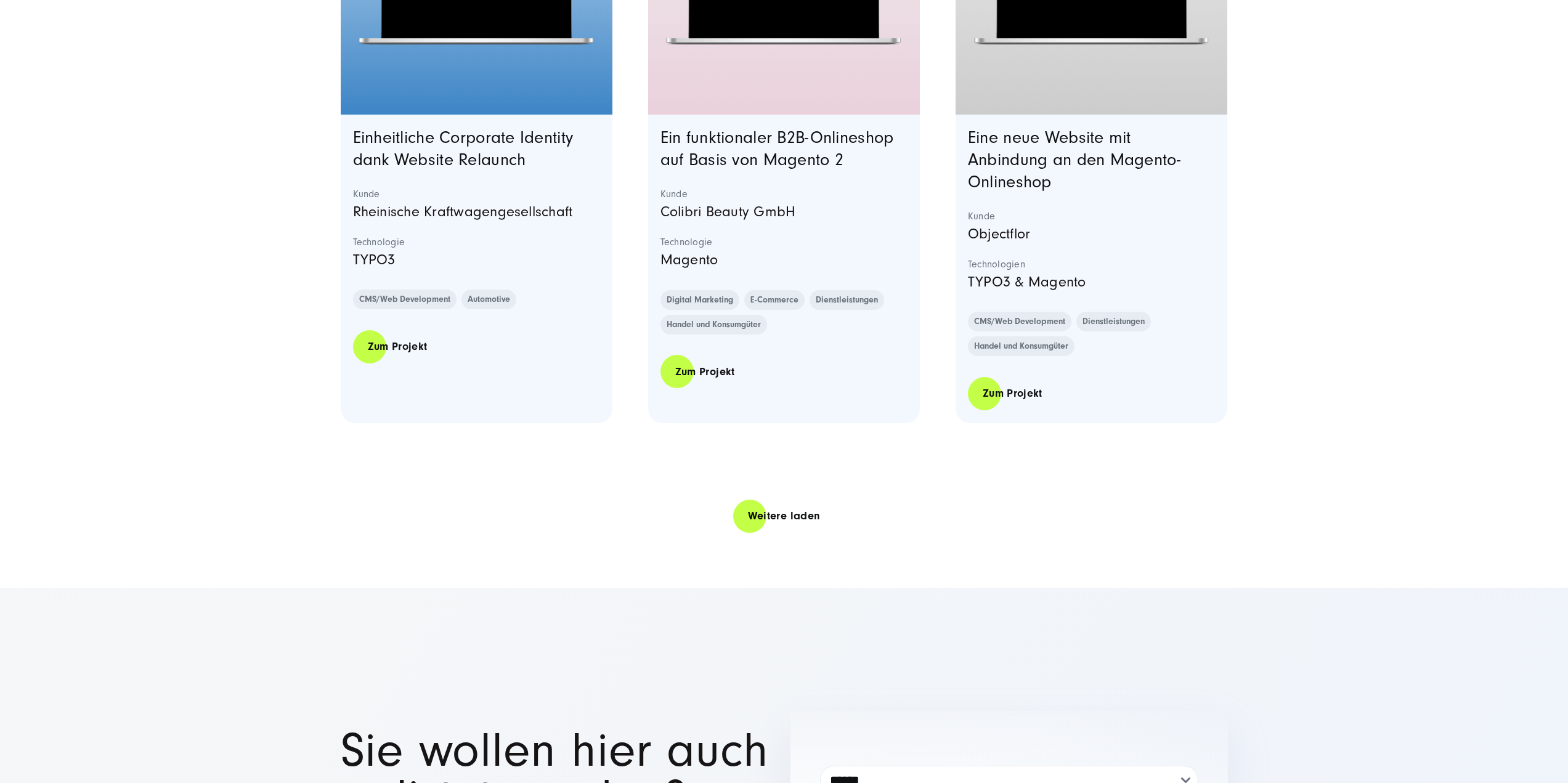
scroll to position [9860, 0]
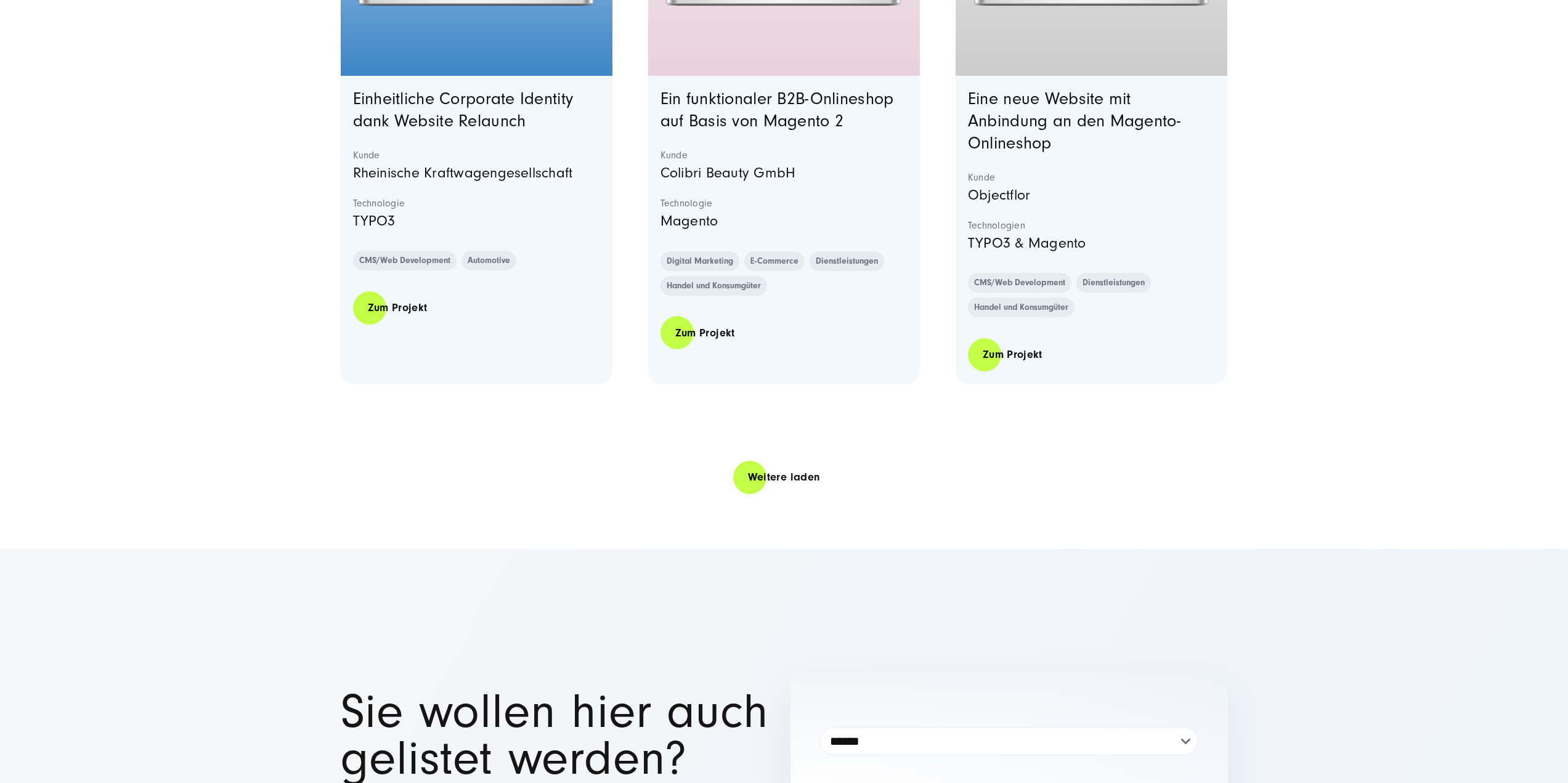
click at [784, 488] on link "Weitere laden" at bounding box center [784, 477] width 102 height 35
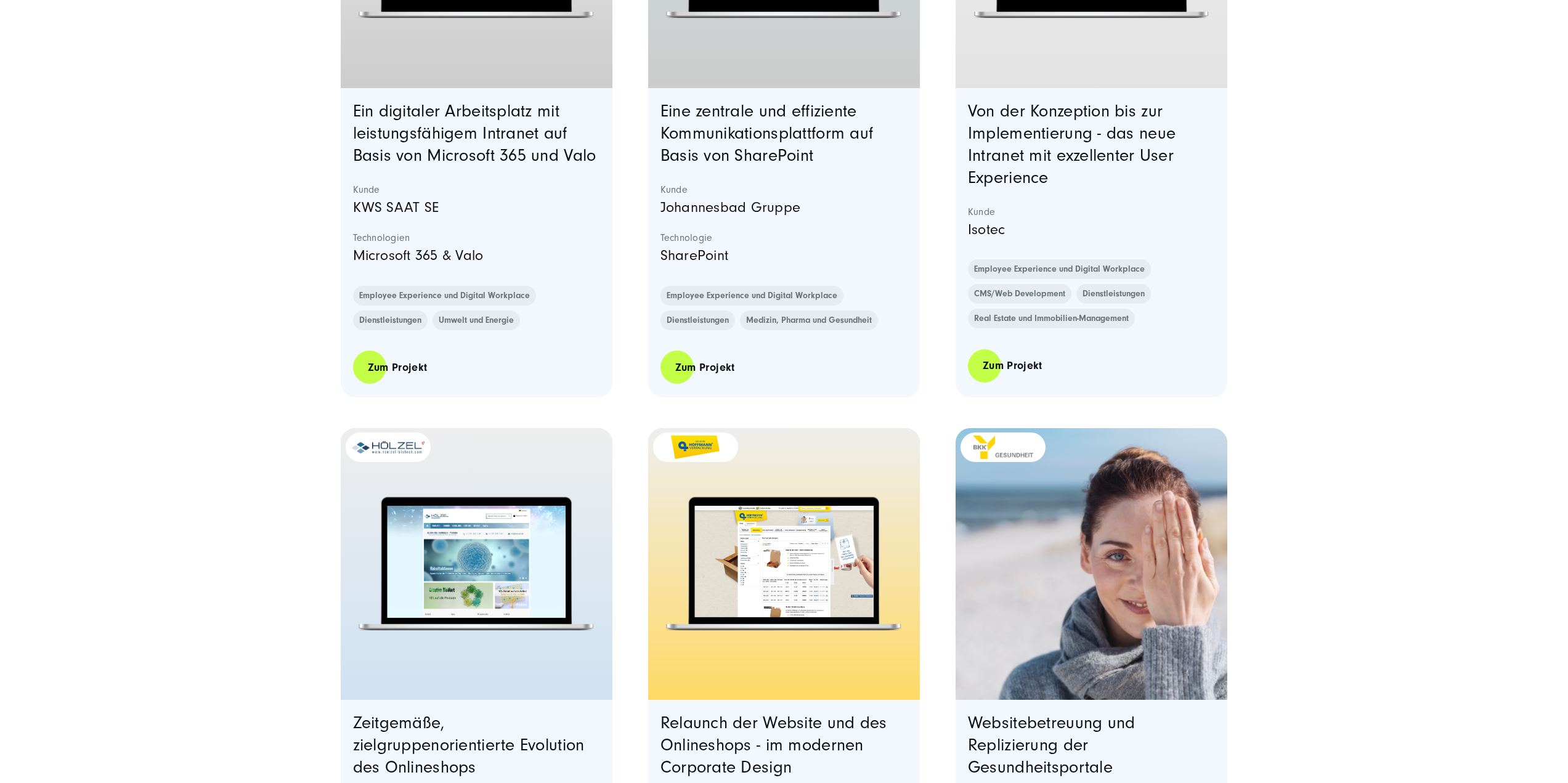
scroll to position [11196, 0]
